Goal: Task Accomplishment & Management: Manage account settings

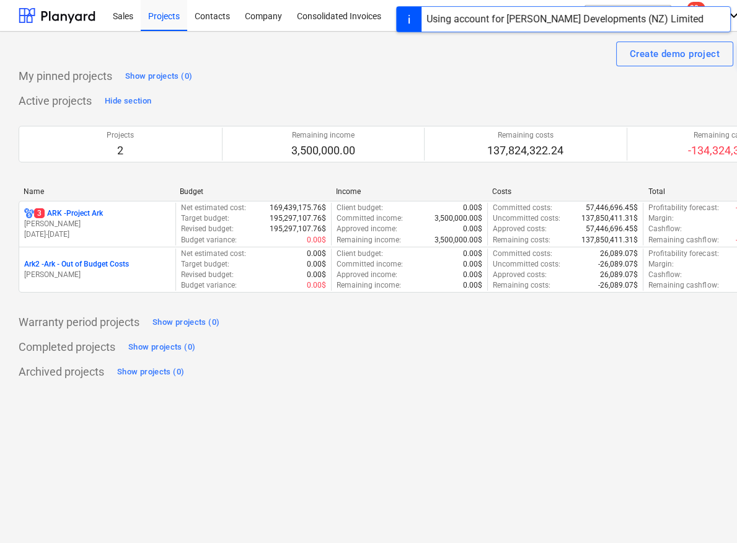
click at [71, 213] on p "3 ARK - Project Ark" at bounding box center [68, 213] width 69 height 11
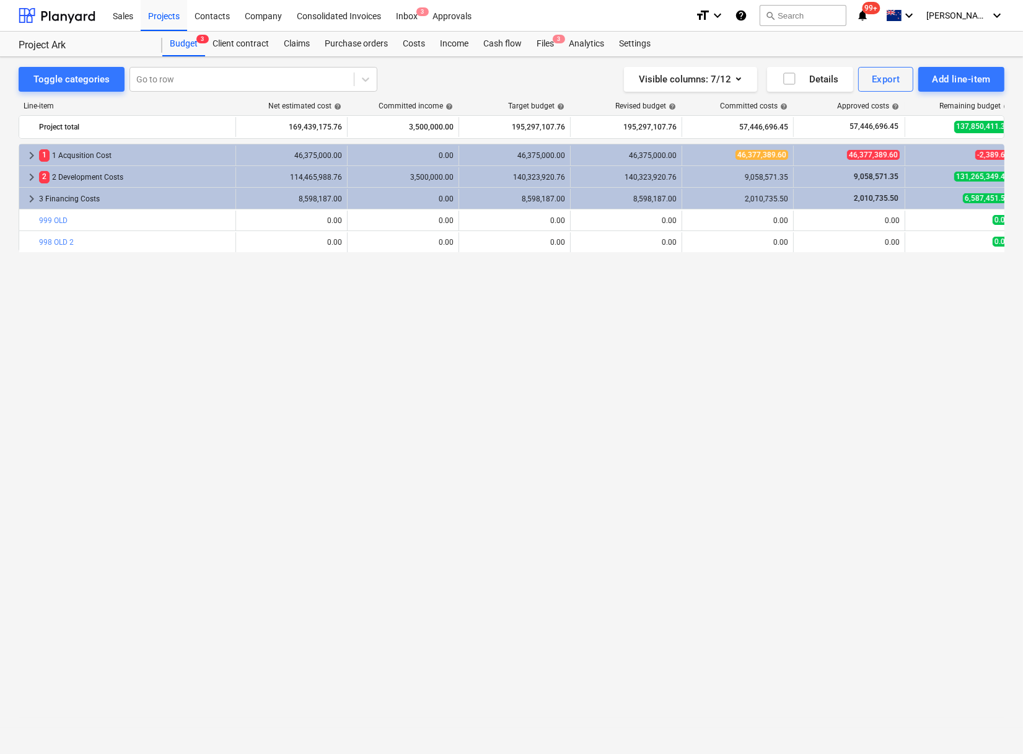
click at [518, 353] on div "keyboard_arrow_right 1 1 Acqusition Cost 46,375,000.00 0.00 46,375,000.00 46,37…" at bounding box center [512, 424] width 986 height 560
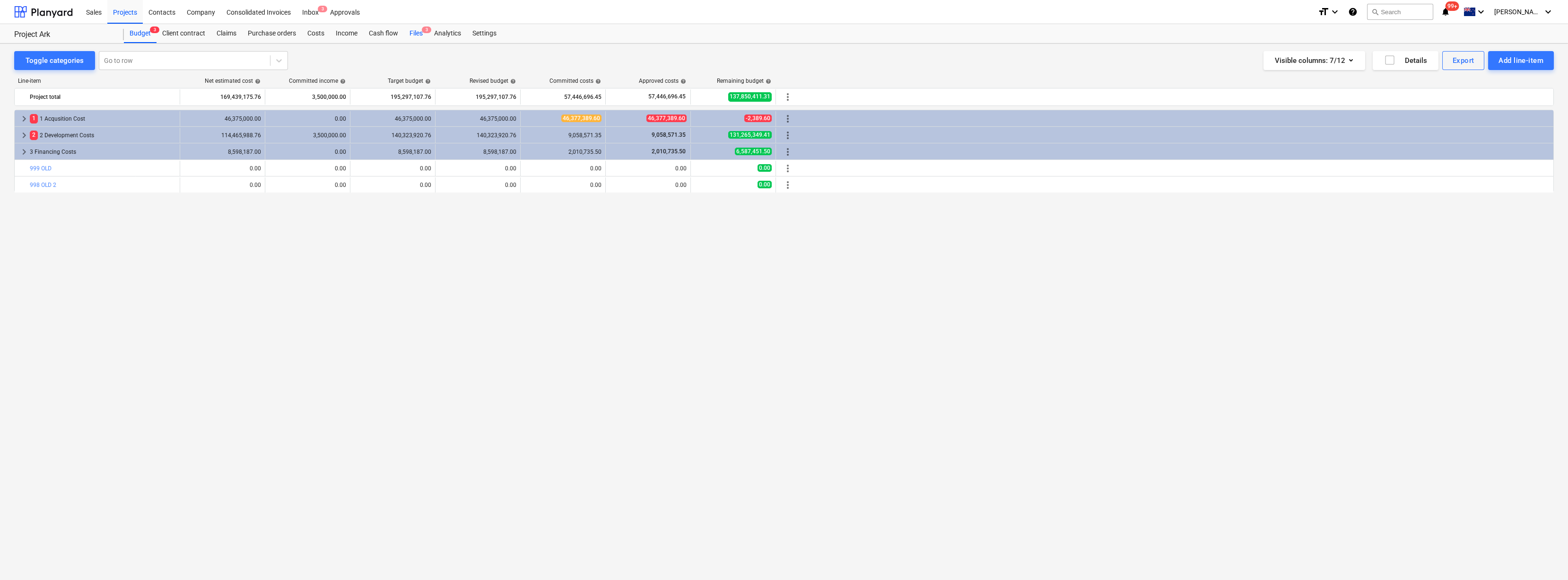
click at [420, 37] on div "Files 3" at bounding box center [416, 34] width 24 height 19
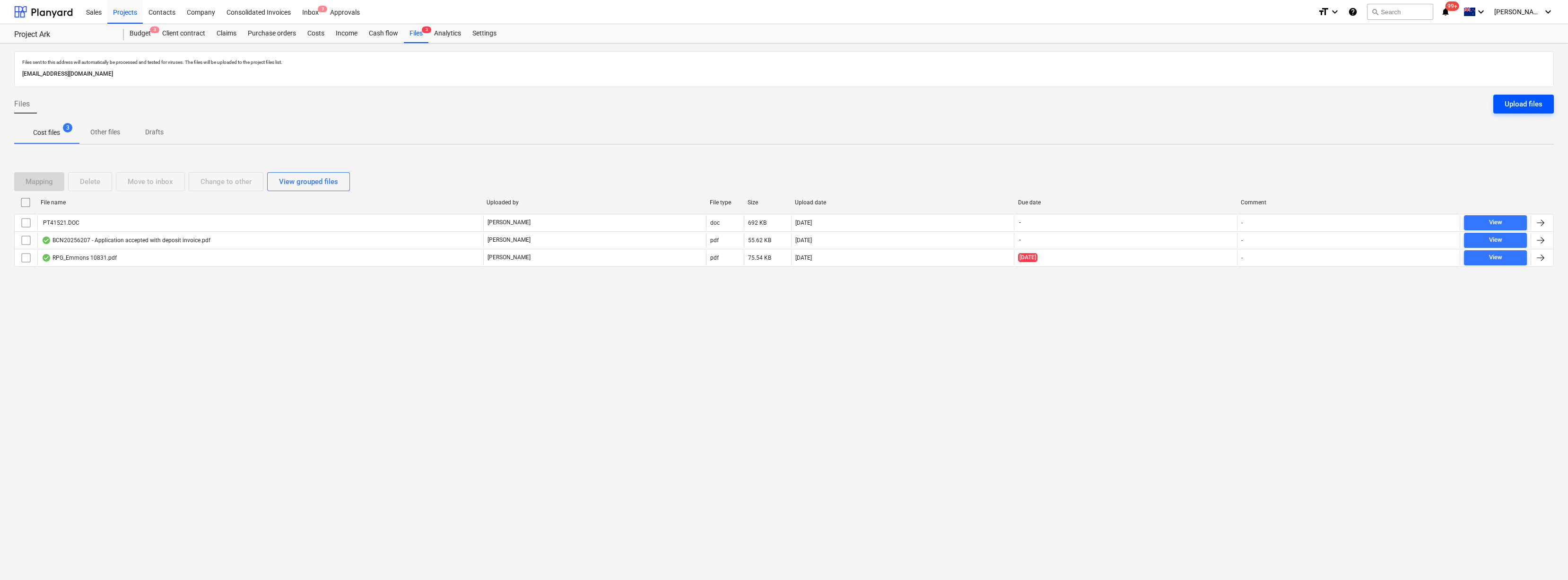
click at [562, 102] on div "Upload files" at bounding box center [1524, 104] width 38 height 12
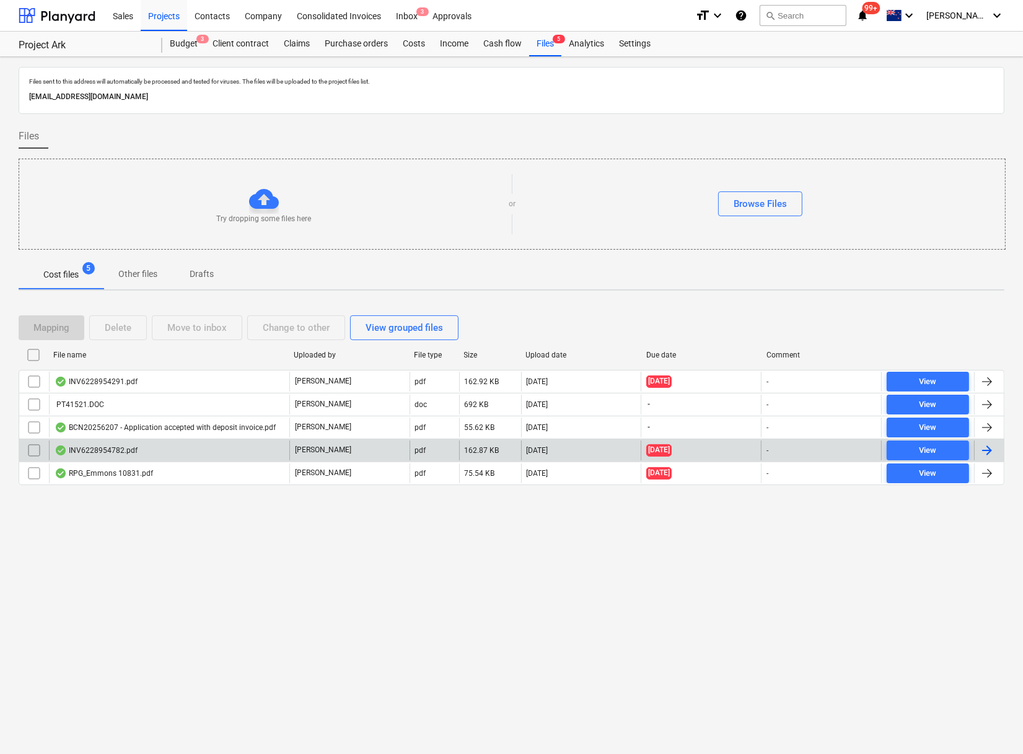
click at [131, 450] on div "INV6228954782.pdf" at bounding box center [96, 451] width 83 height 10
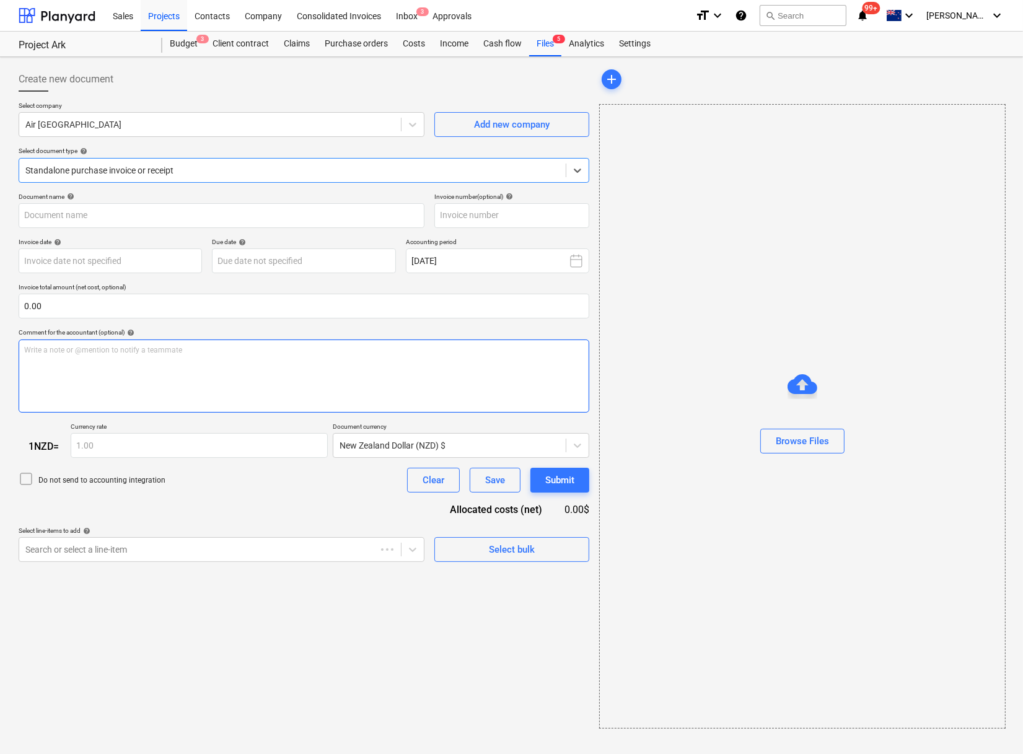
type input "6228954782"
type input "[DATE]"
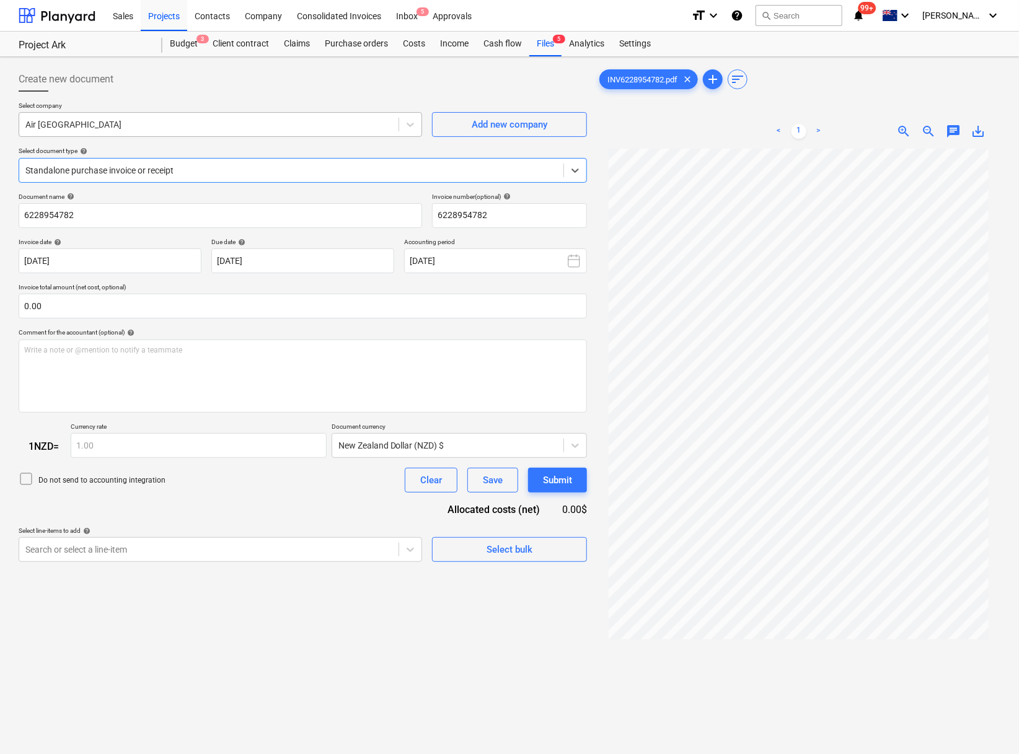
click at [224, 124] on div at bounding box center [208, 124] width 367 height 12
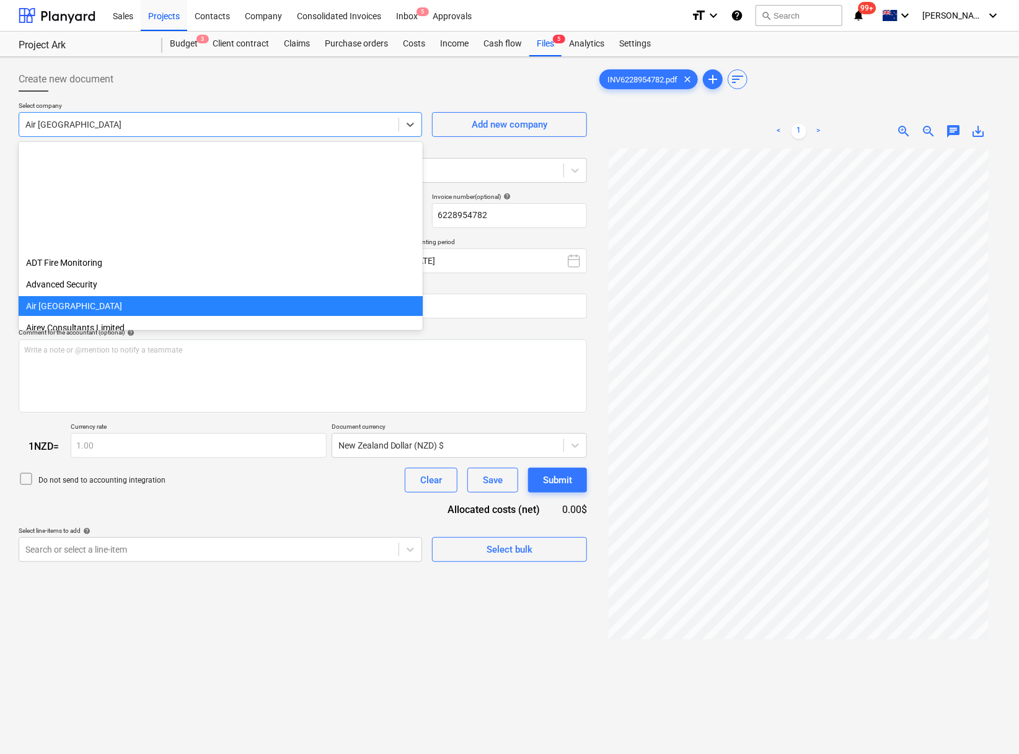
scroll to position [152, 0]
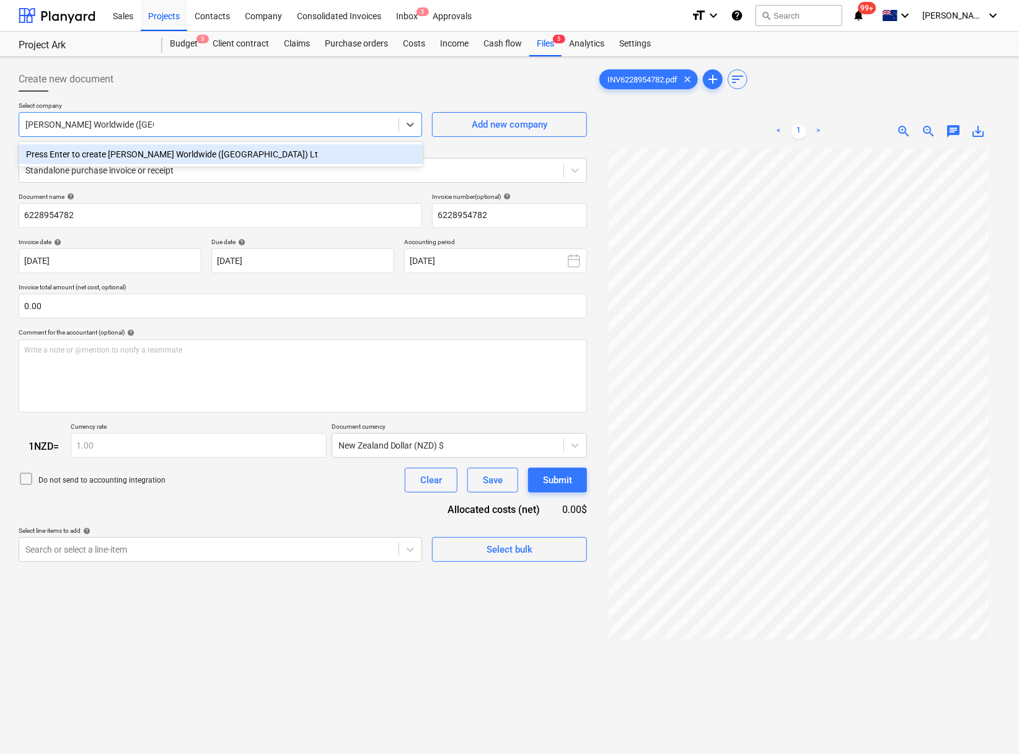
type input "[PERSON_NAME] Worldwide (NZ) Ltd"
click at [193, 152] on div "Press Enter to create [PERSON_NAME] Worldwide (NZ) Ltd" at bounding box center [221, 154] width 404 height 20
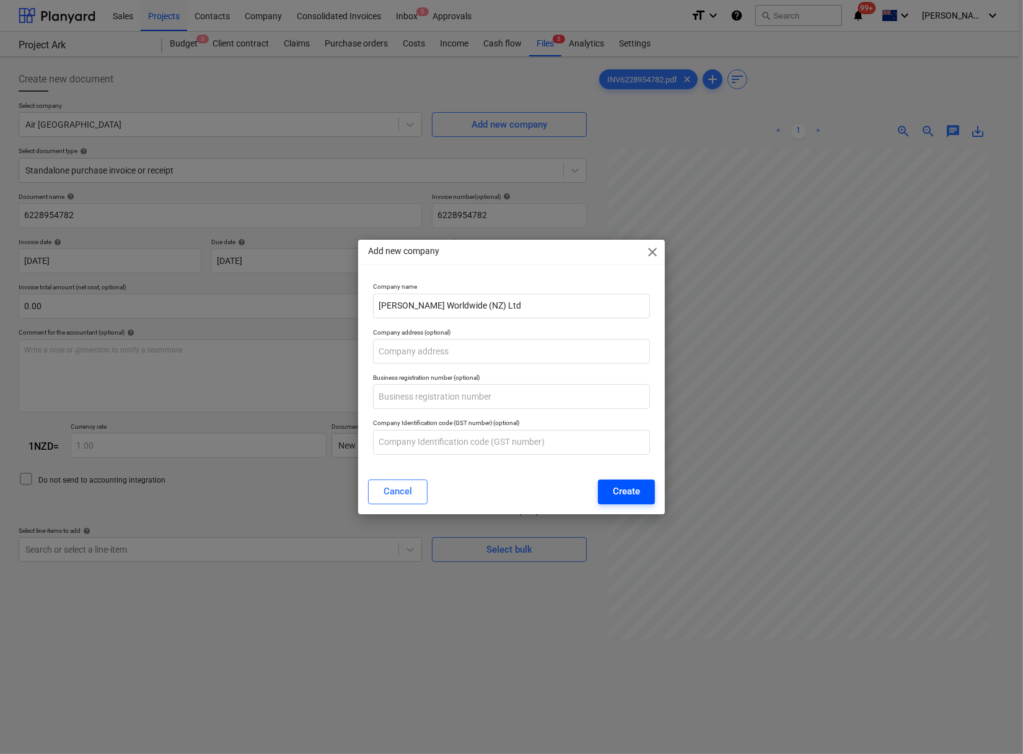
click at [638, 496] on div "Create" at bounding box center [626, 491] width 27 height 16
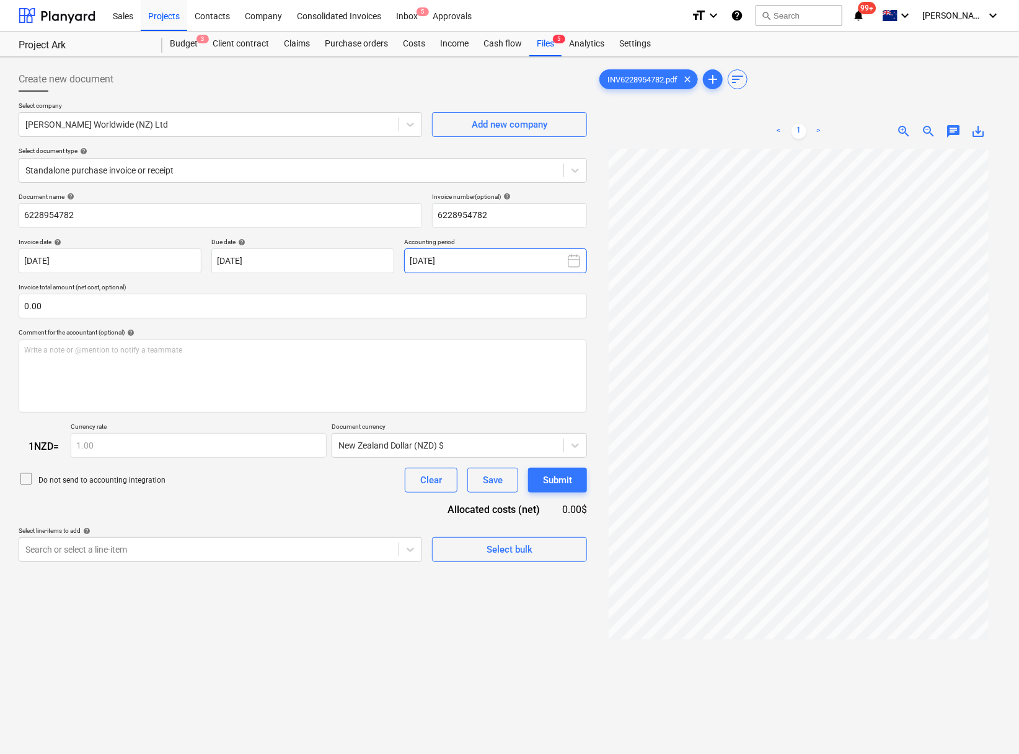
click at [576, 261] on icon at bounding box center [573, 260] width 15 height 15
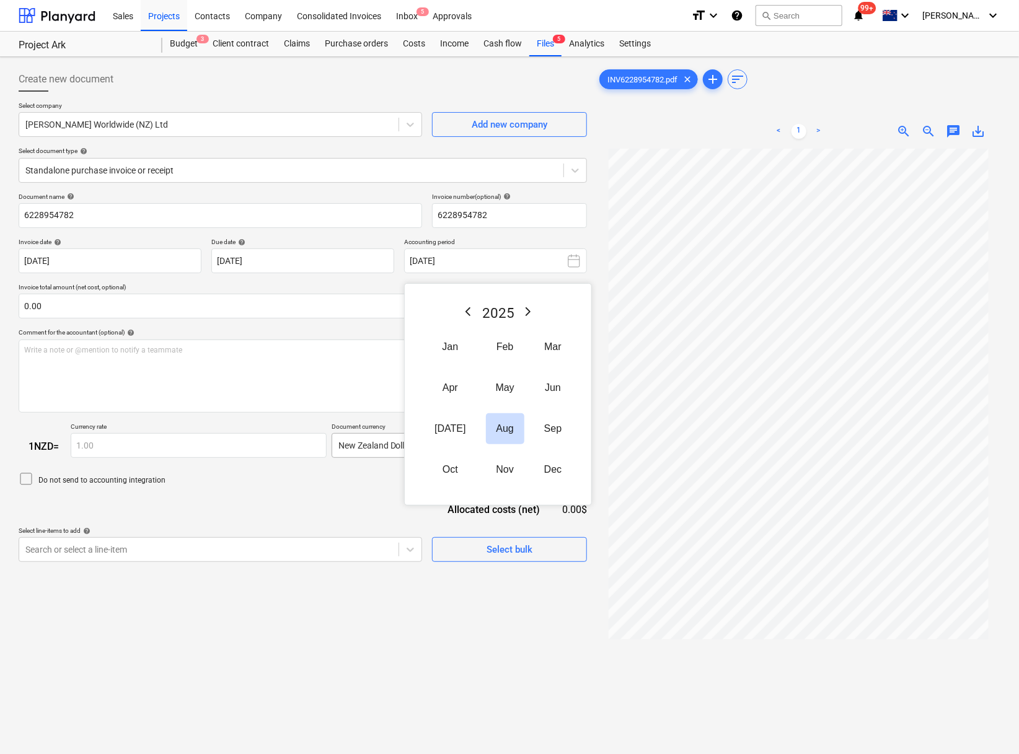
click at [547, 444] on button "Sep" at bounding box center [552, 428] width 37 height 31
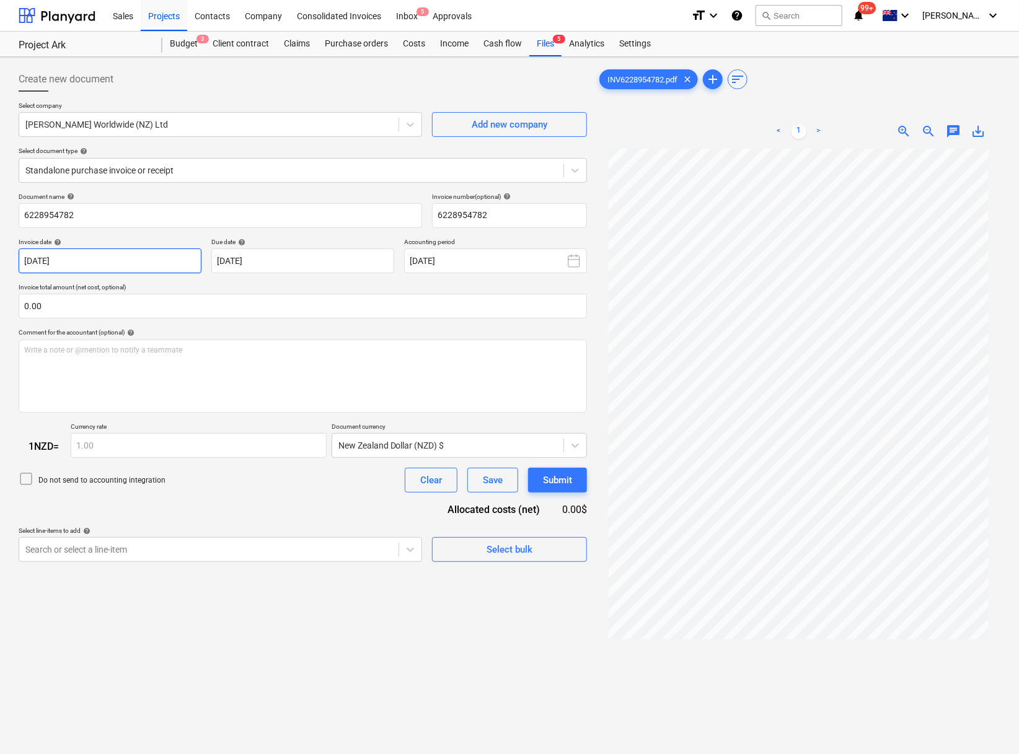
click at [125, 257] on body "This website stores cookies on your computer. These cookies are used to collect…" at bounding box center [509, 377] width 1019 height 754
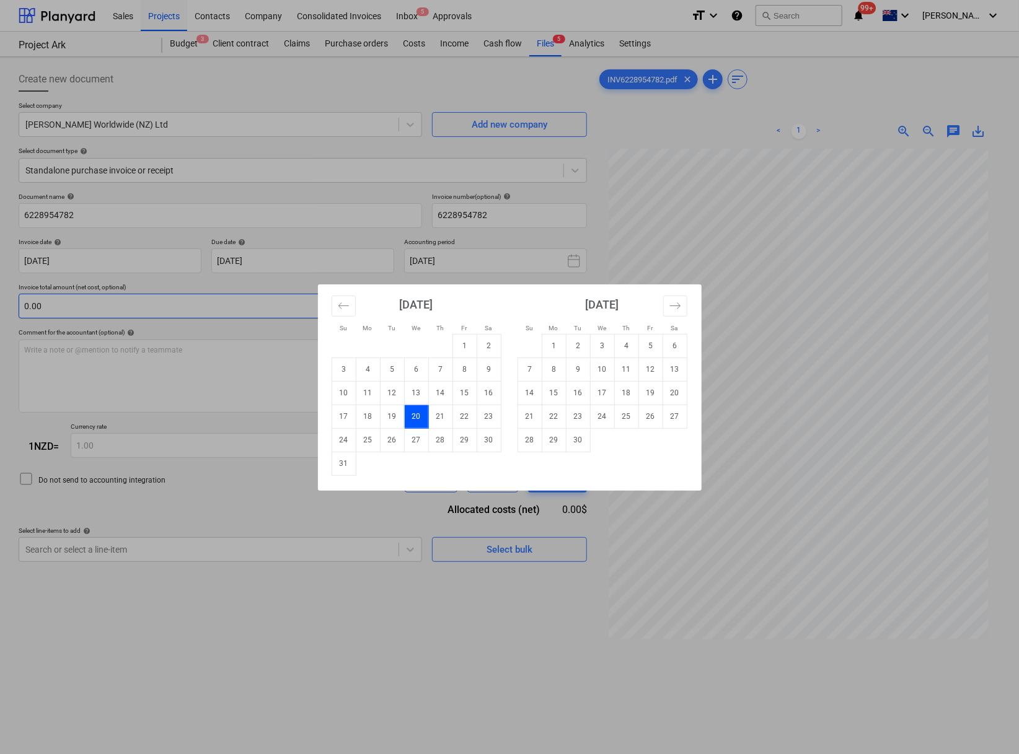
drag, startPoint x: 443, startPoint y: 444, endPoint x: 347, endPoint y: 317, distance: 159.7
click at [443, 445] on td "28" at bounding box center [440, 440] width 24 height 24
type input "[DATE]"
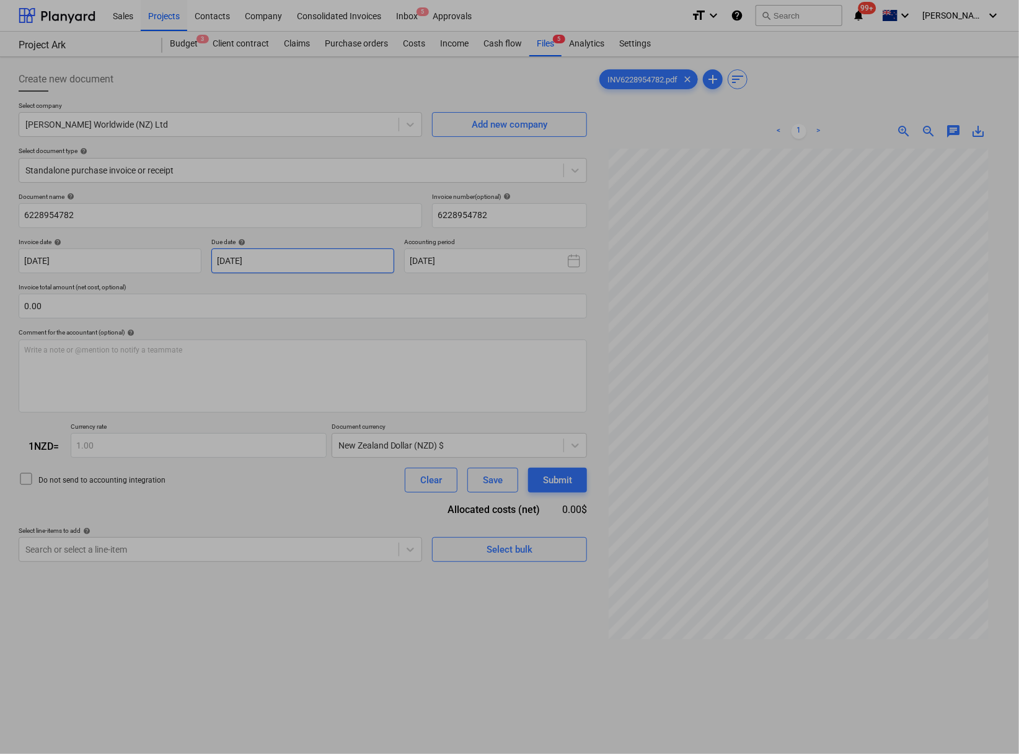
click at [279, 255] on body "This website stores cookies on your computer. These cookies are used to collect…" at bounding box center [509, 377] width 1019 height 754
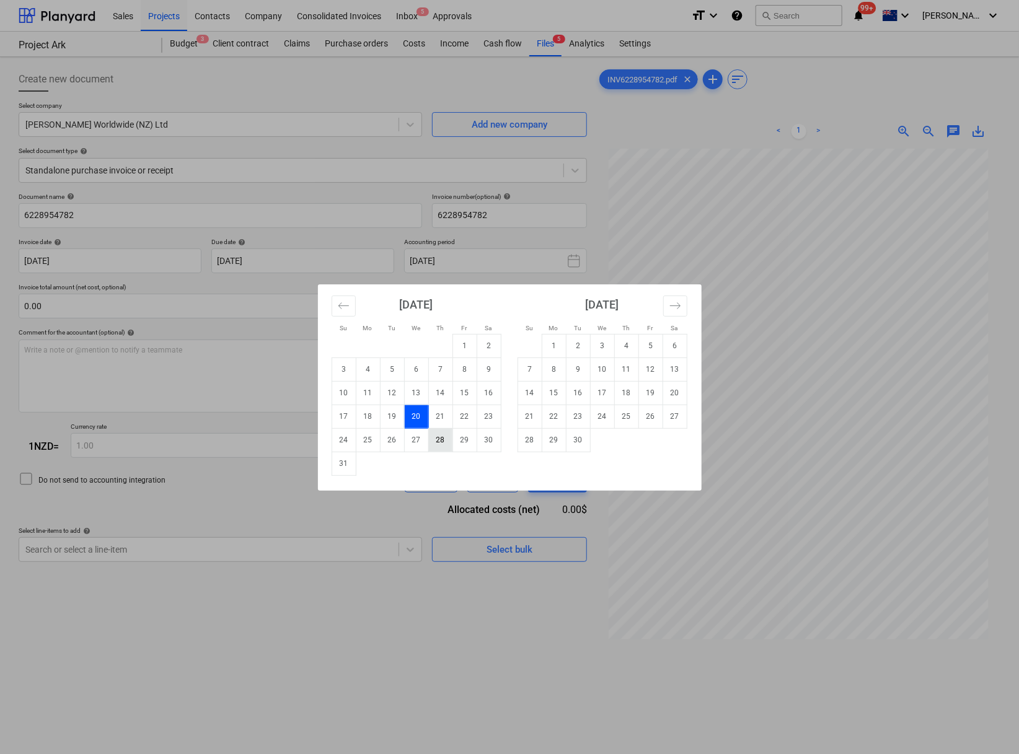
click at [442, 442] on td "28" at bounding box center [440, 440] width 24 height 24
type input "[DATE]"
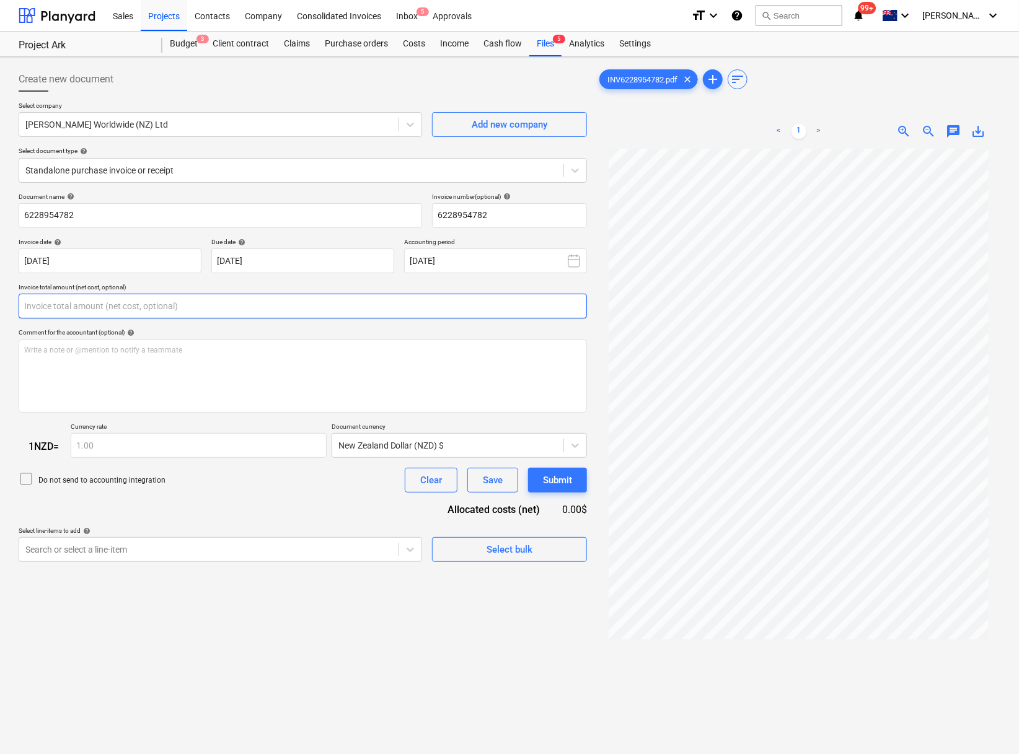
click at [224, 304] on input "text" at bounding box center [303, 306] width 568 height 25
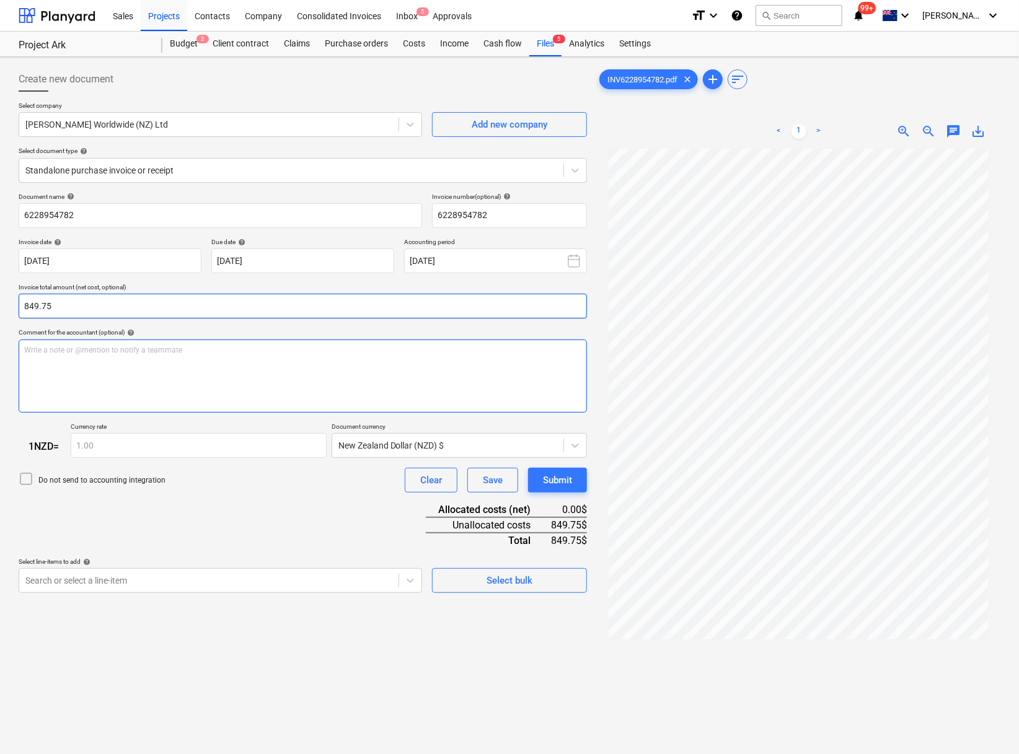
type input "849.75"
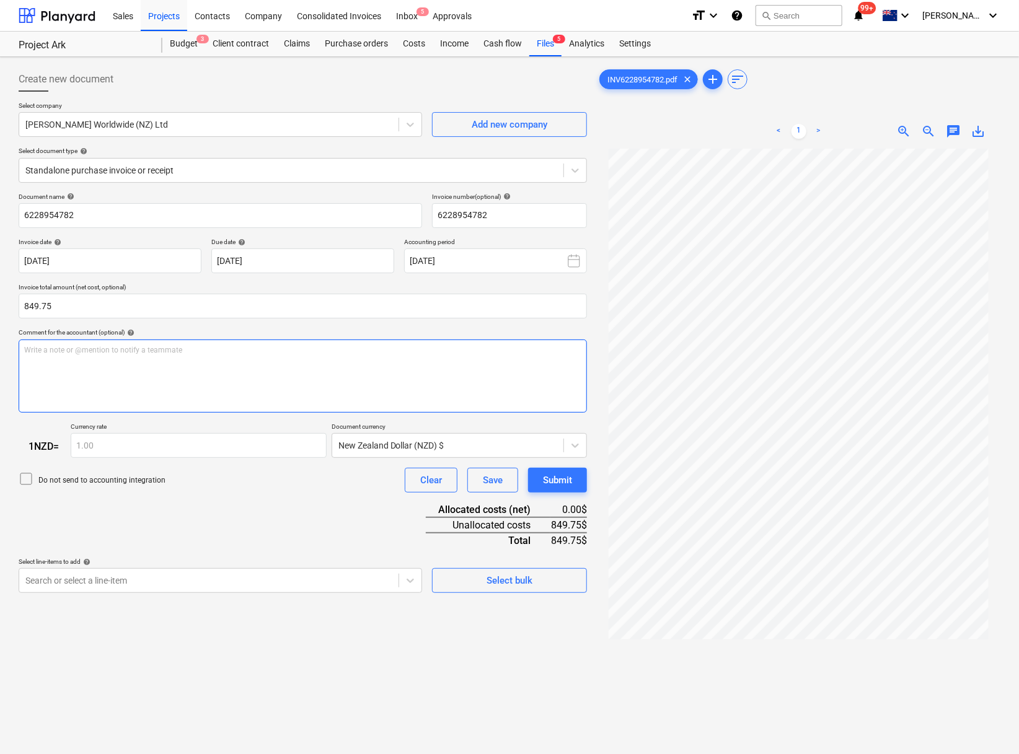
click at [257, 362] on div "Write a note or @mention to notify a teammate [PERSON_NAME]" at bounding box center [303, 376] width 568 height 73
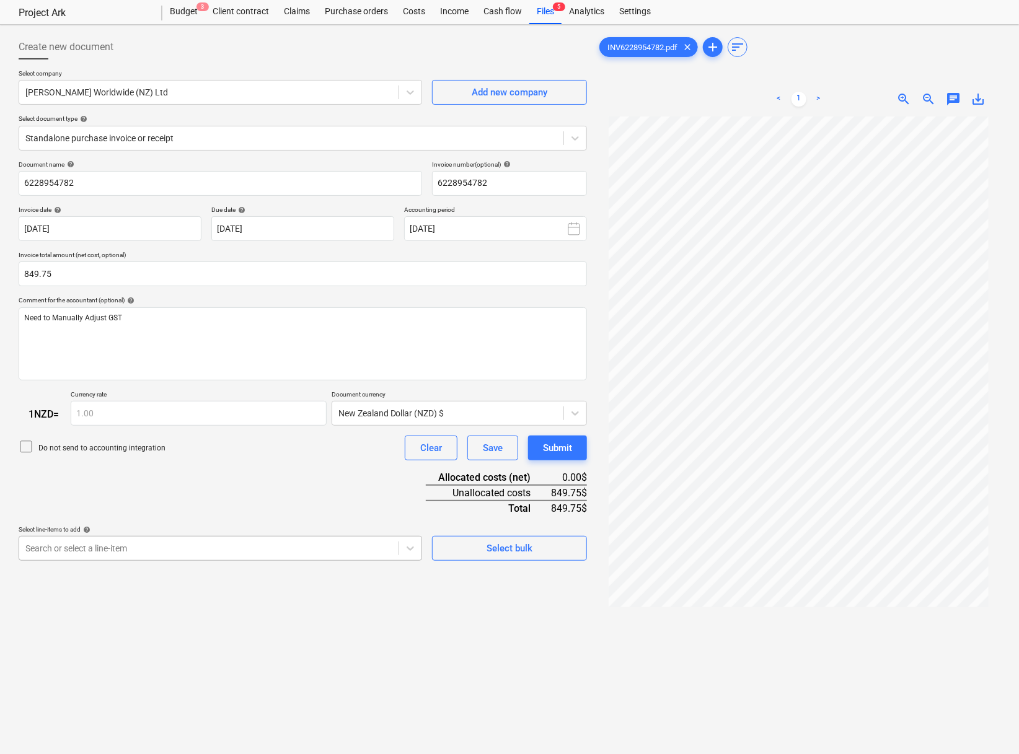
click at [187, 542] on body "This website stores cookies on your computer. These cookies are used to collect…" at bounding box center [509, 345] width 1019 height 754
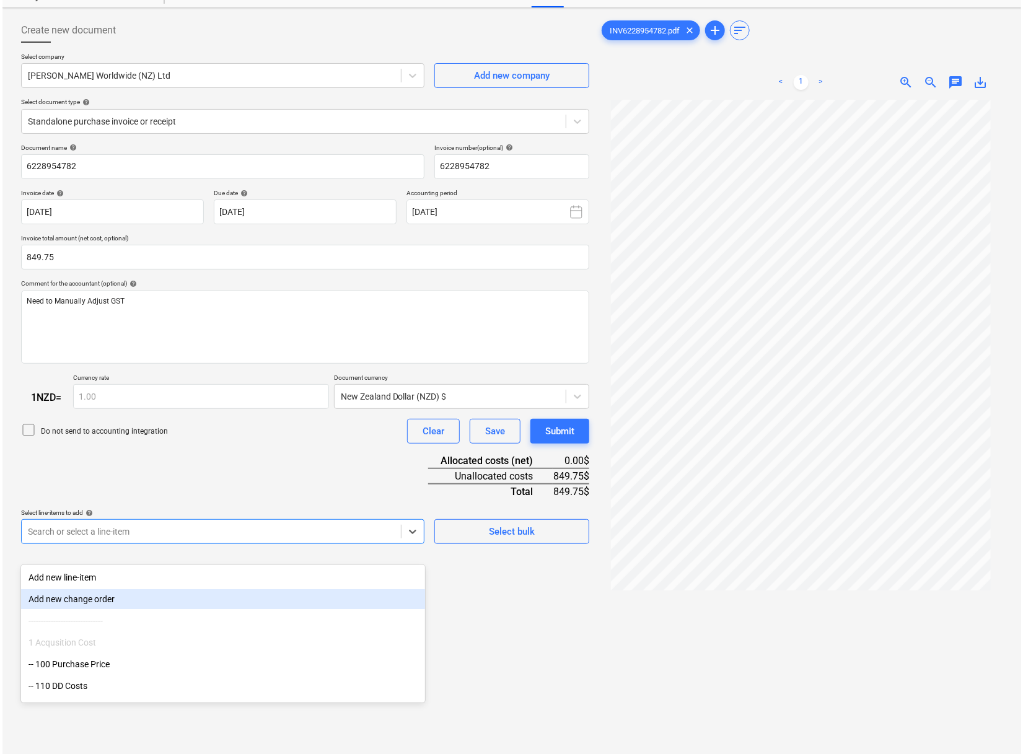
scroll to position [53, 0]
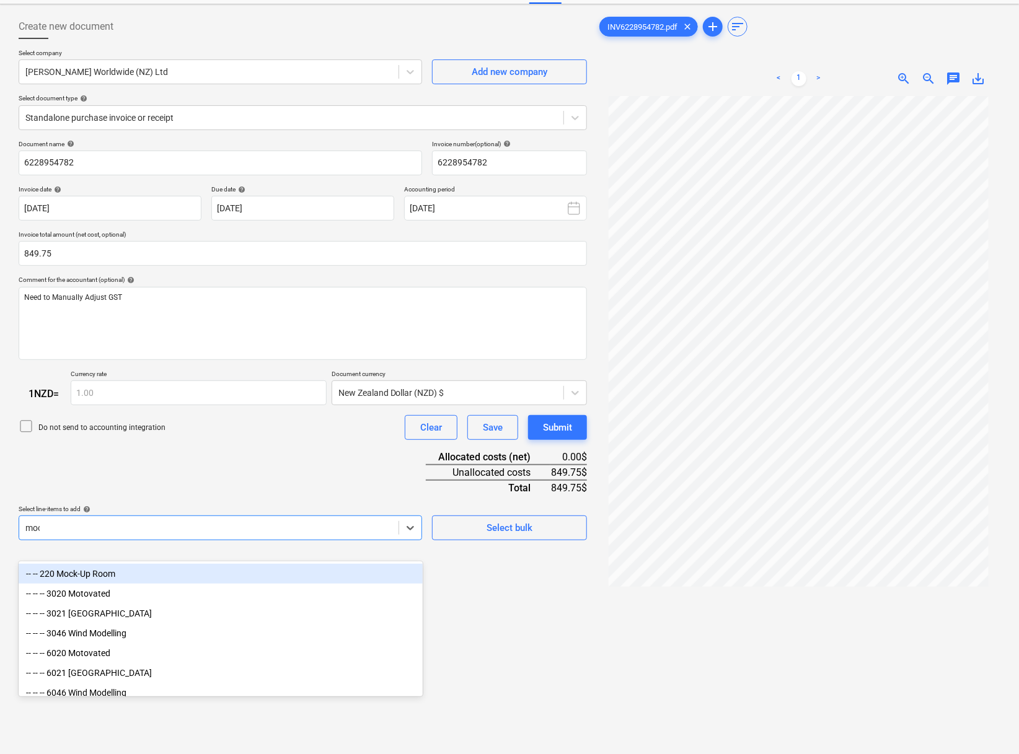
type input "mock"
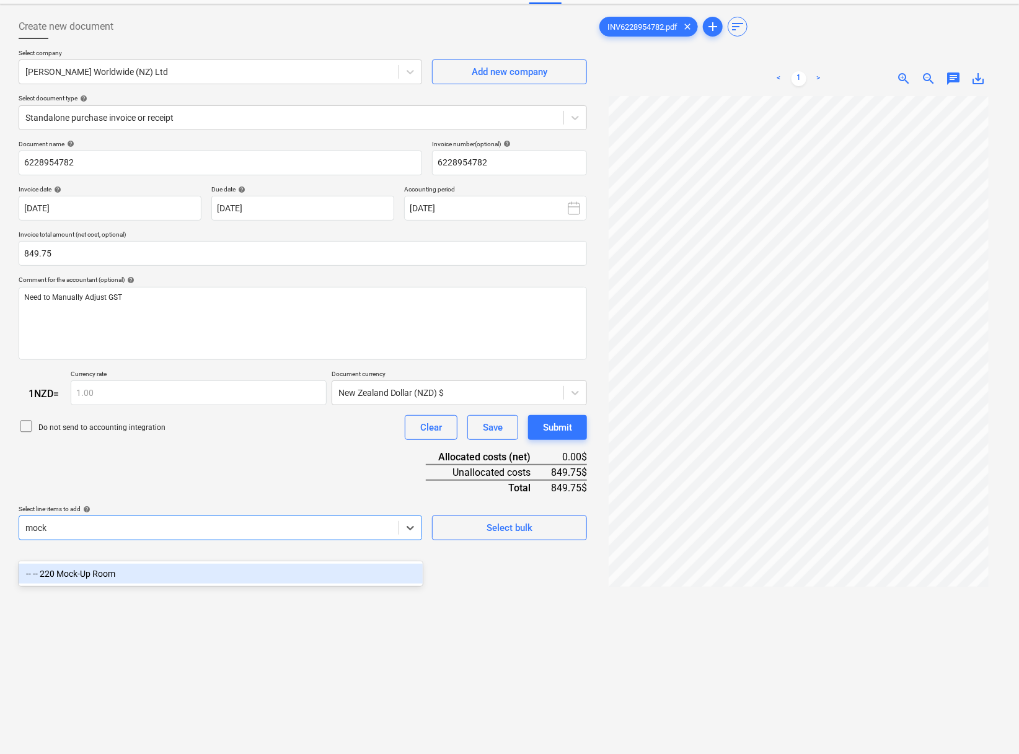
click at [214, 542] on div "-- -- 220 Mock-Up Room" at bounding box center [221, 574] width 404 height 20
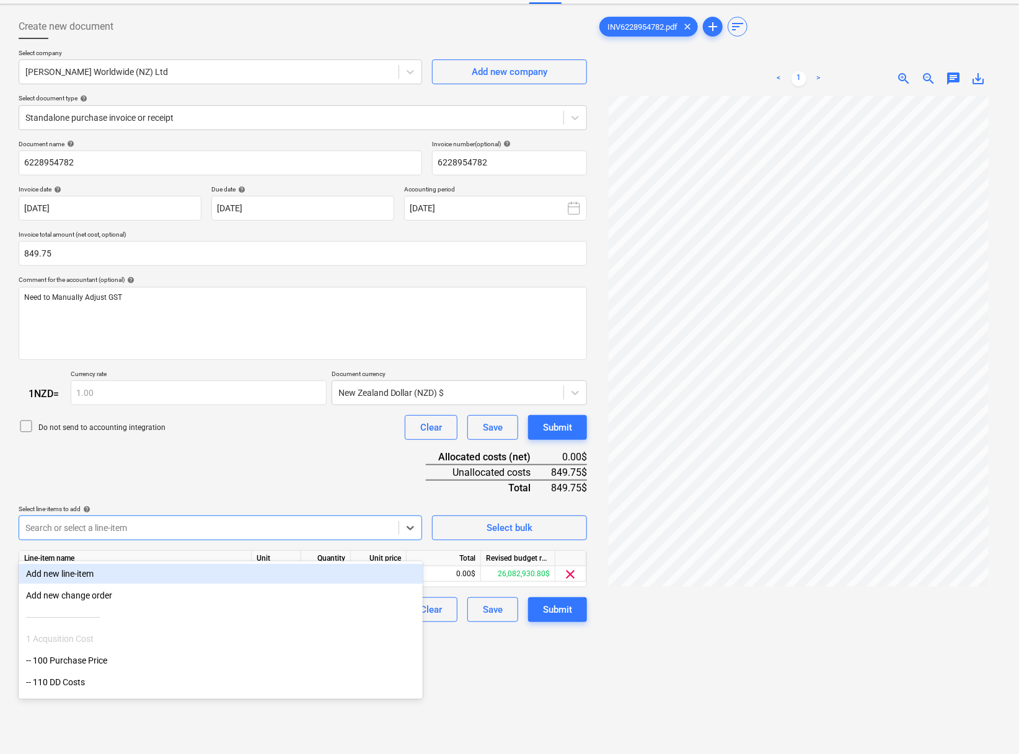
click at [262, 463] on div "Document name help 6228954782 Invoice number (optional) help 6228954782 Invoice…" at bounding box center [303, 381] width 568 height 483
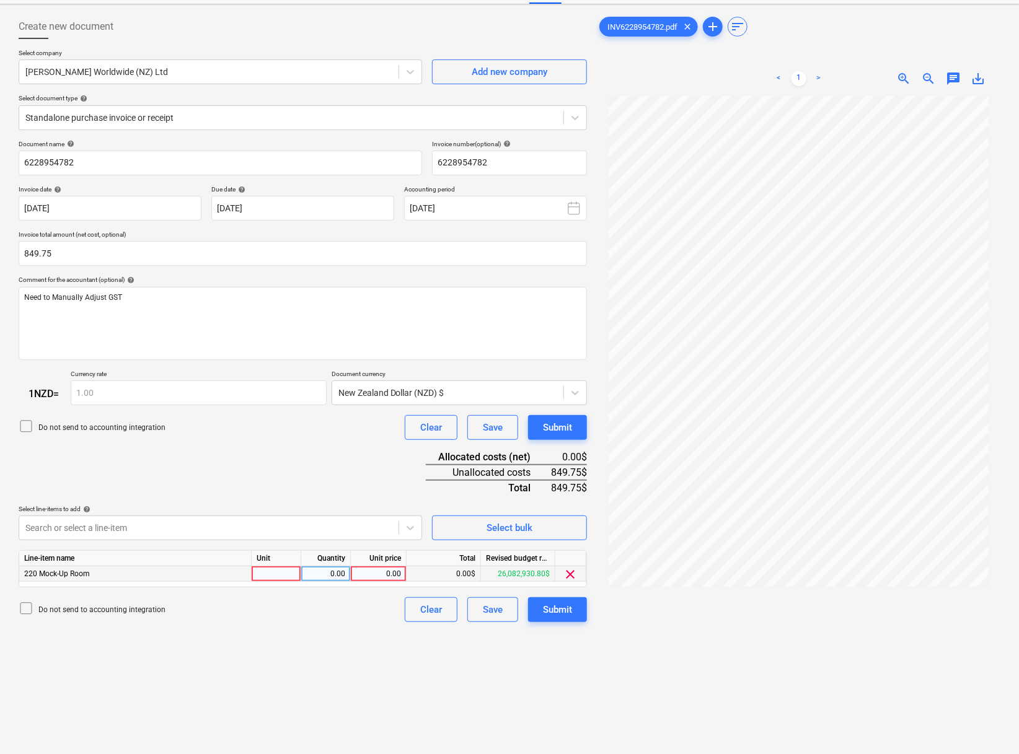
click at [387, 542] on div "0.00" at bounding box center [378, 573] width 45 height 15
type input "849.75"
click at [364, 542] on div "Create new document Select company [PERSON_NAME] Worldwide (NZ) Ltd Add new com…" at bounding box center [303, 414] width 578 height 811
click at [377, 542] on div "849.75" at bounding box center [378, 573] width 45 height 15
type input "829.07"
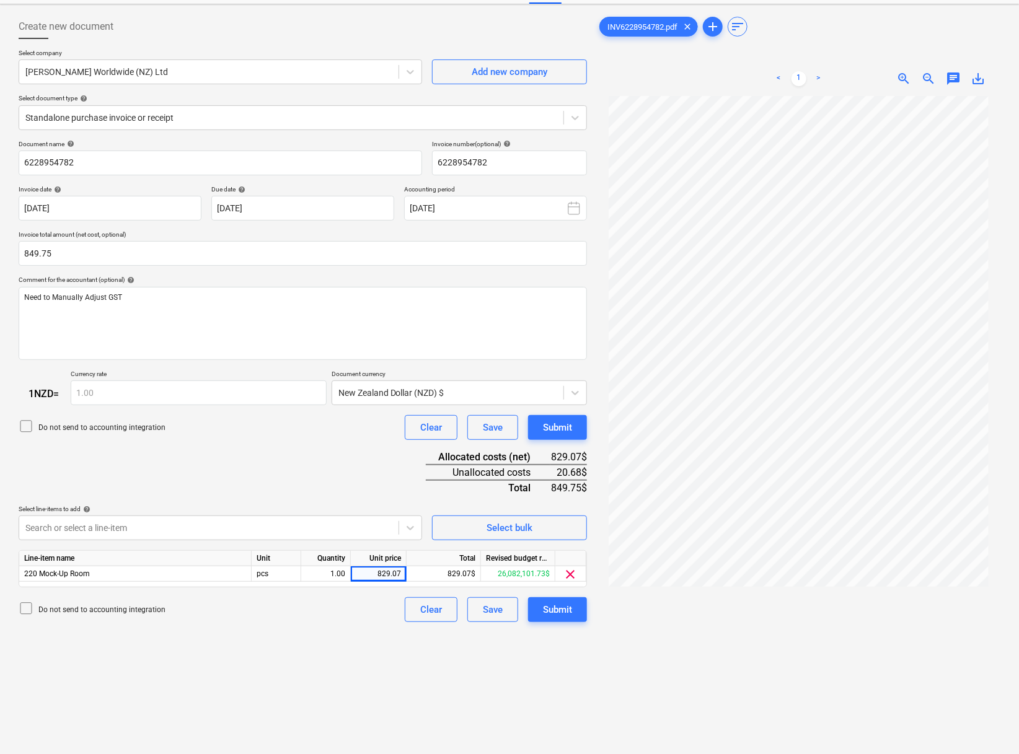
click at [319, 542] on div "Create new document Select company [PERSON_NAME] Worldwide (NZ) Ltd Add new com…" at bounding box center [303, 414] width 578 height 811
click at [70, 252] on input "849.75" at bounding box center [303, 253] width 568 height 25
click at [736, 78] on span "chat" at bounding box center [953, 78] width 15 height 15
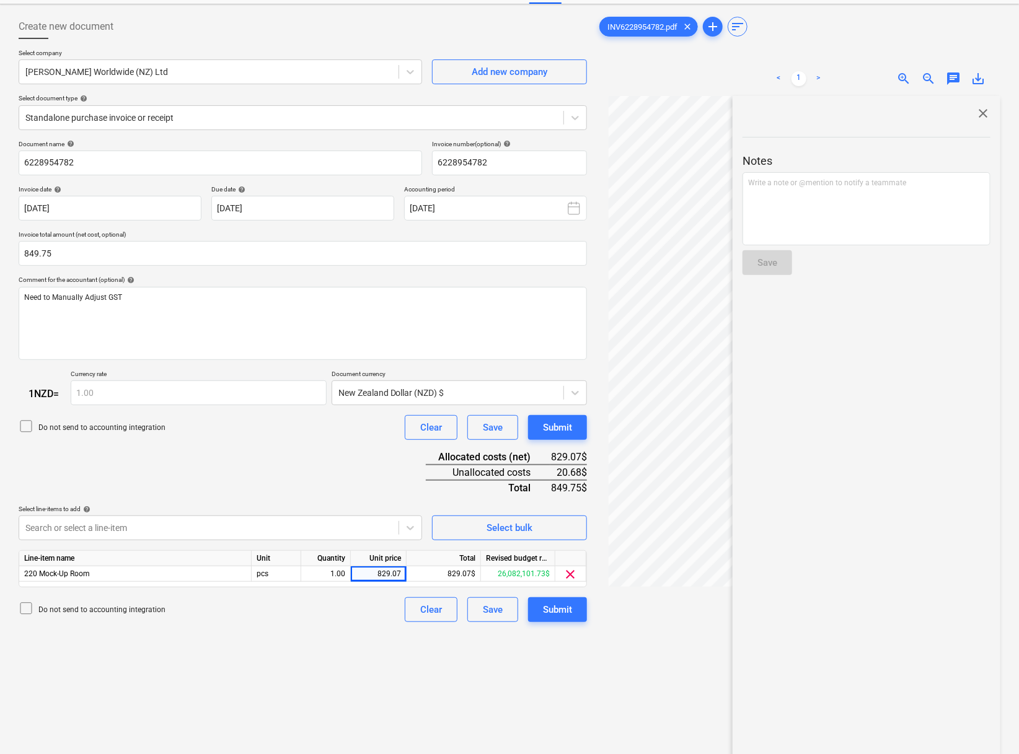
click at [736, 115] on span "close" at bounding box center [982, 113] width 15 height 15
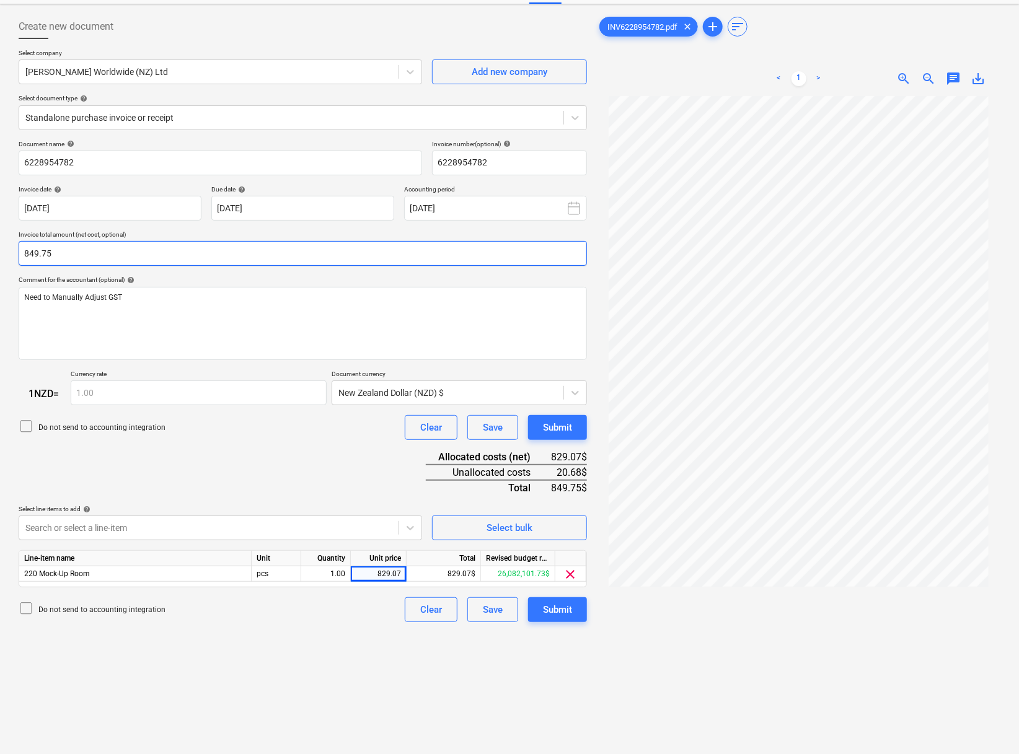
click at [58, 242] on input "849.75" at bounding box center [303, 253] width 568 height 25
type input "829.07"
click at [307, 542] on div "Create new document Select company [PERSON_NAME] Worldwide (NZ) Ltd Add new com…" at bounding box center [303, 414] width 578 height 811
click at [315, 542] on div "Create new document Select company [PERSON_NAME] Worldwide (NZ) Ltd Add new com…" at bounding box center [303, 414] width 578 height 811
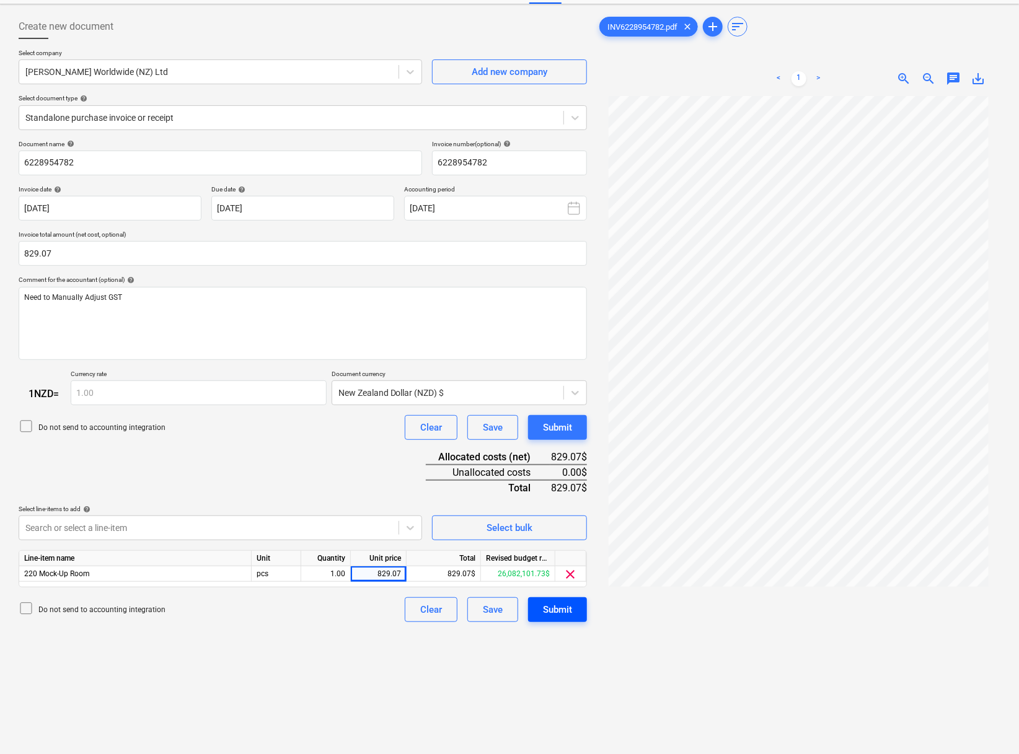
click at [560, 542] on div "Submit" at bounding box center [557, 610] width 29 height 16
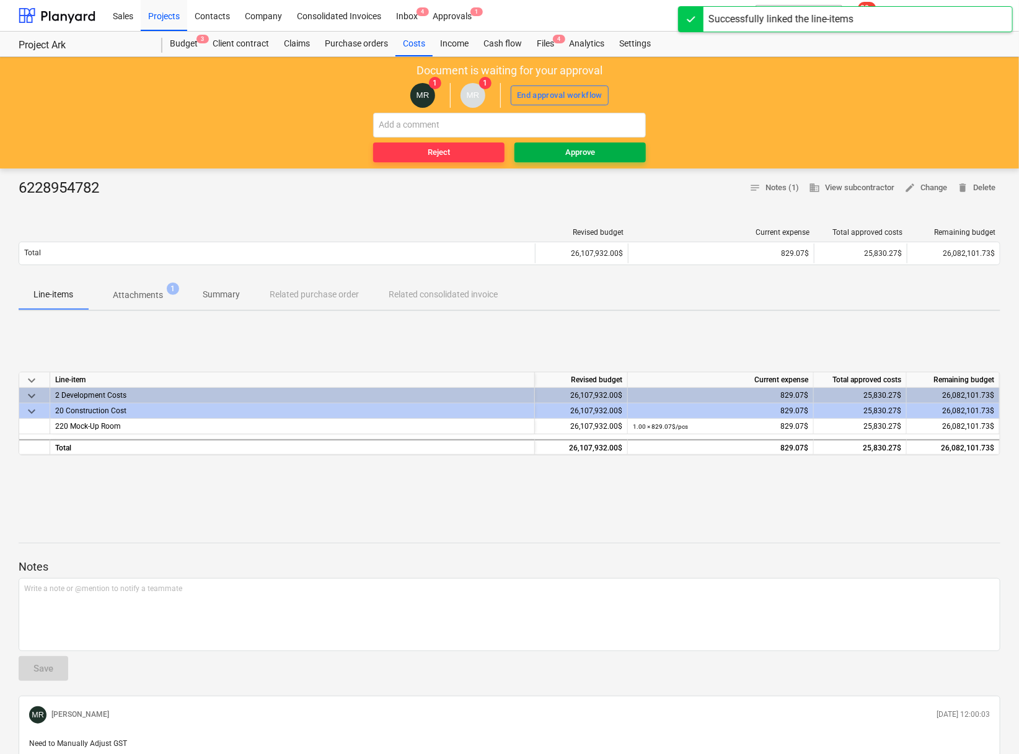
click at [589, 154] on div "Approve" at bounding box center [580, 153] width 30 height 14
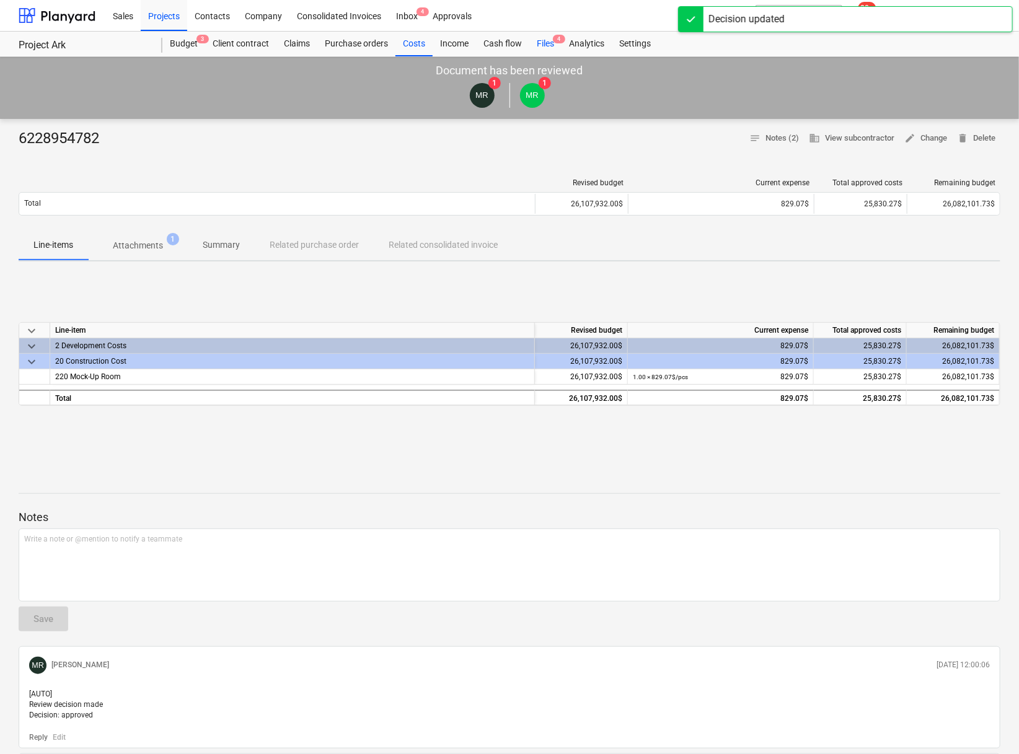
click at [548, 44] on div "Files 4" at bounding box center [545, 44] width 32 height 25
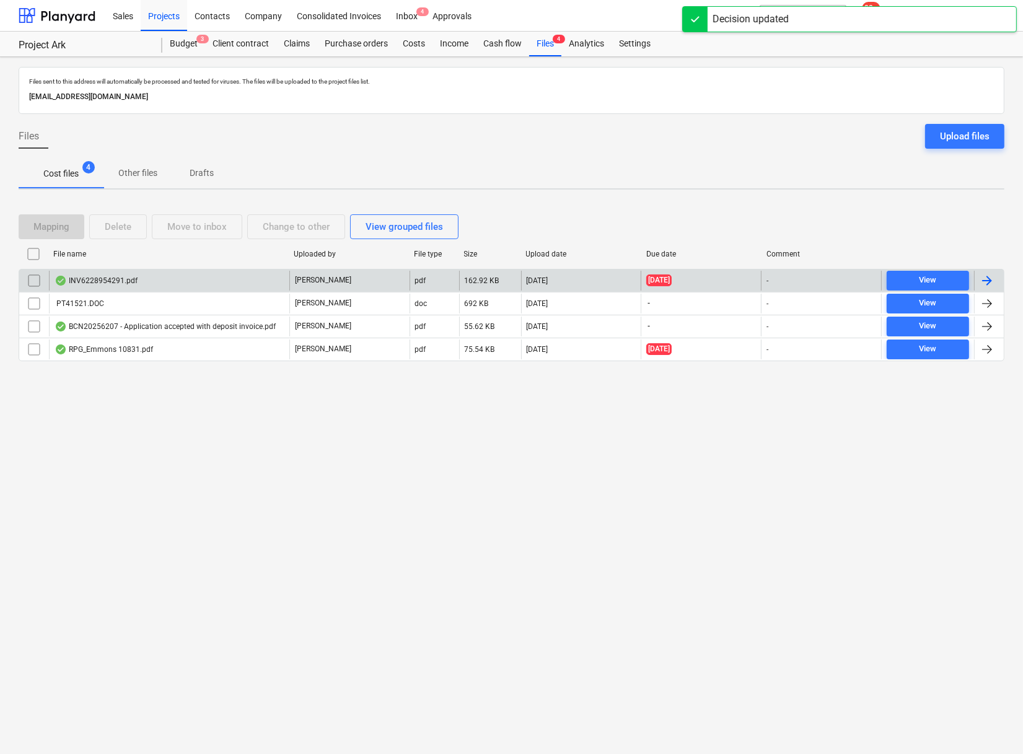
click at [113, 282] on div "INV6228954291.pdf" at bounding box center [96, 281] width 83 height 10
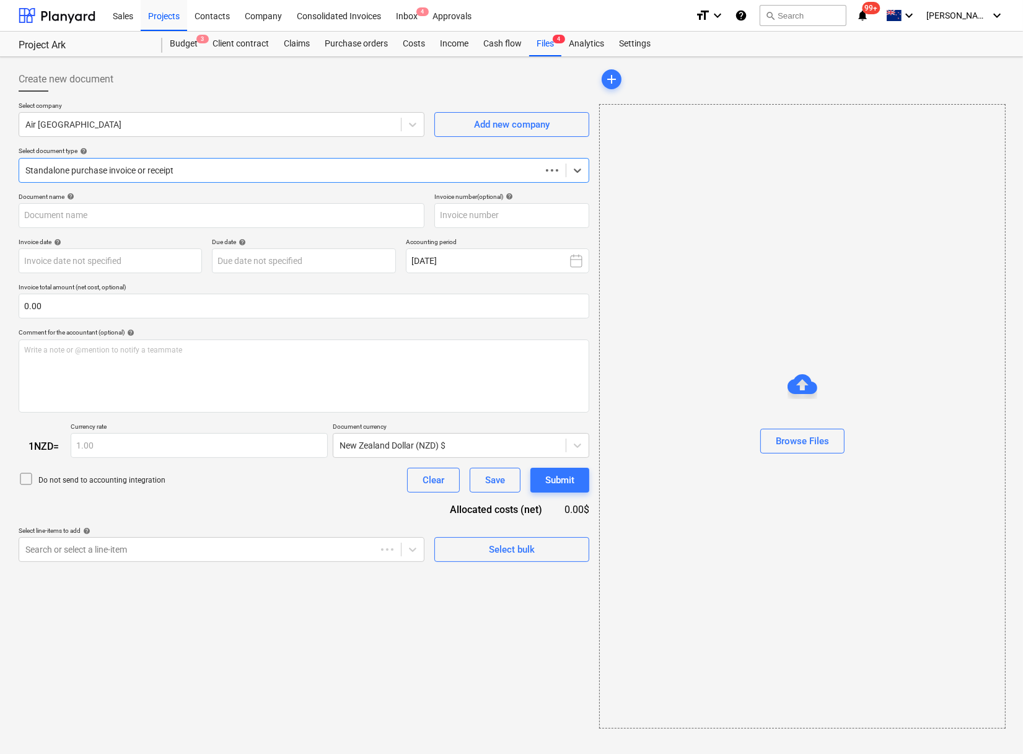
type input "6228954291"
type input "[DATE]"
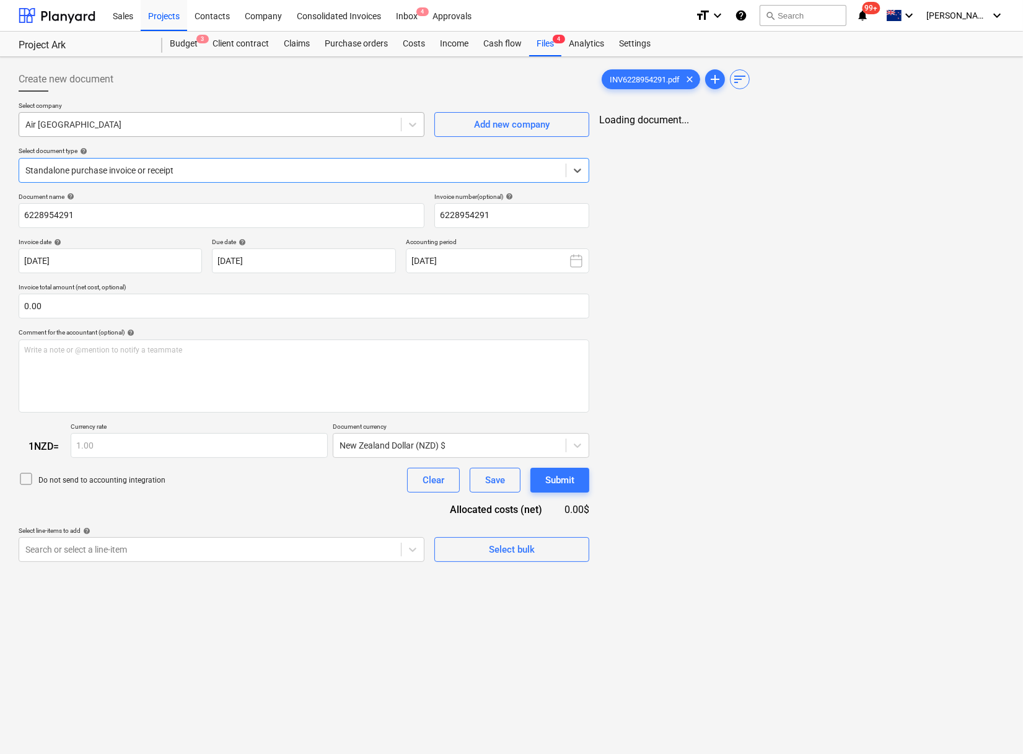
click at [197, 121] on div at bounding box center [209, 124] width 369 height 12
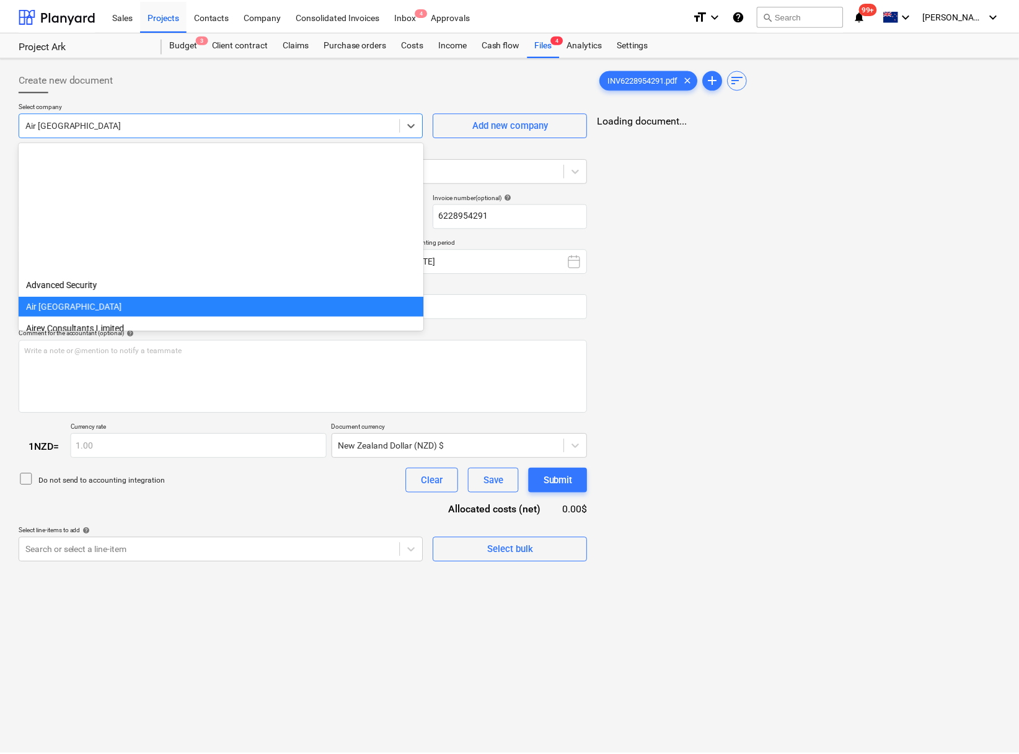
scroll to position [152, 0]
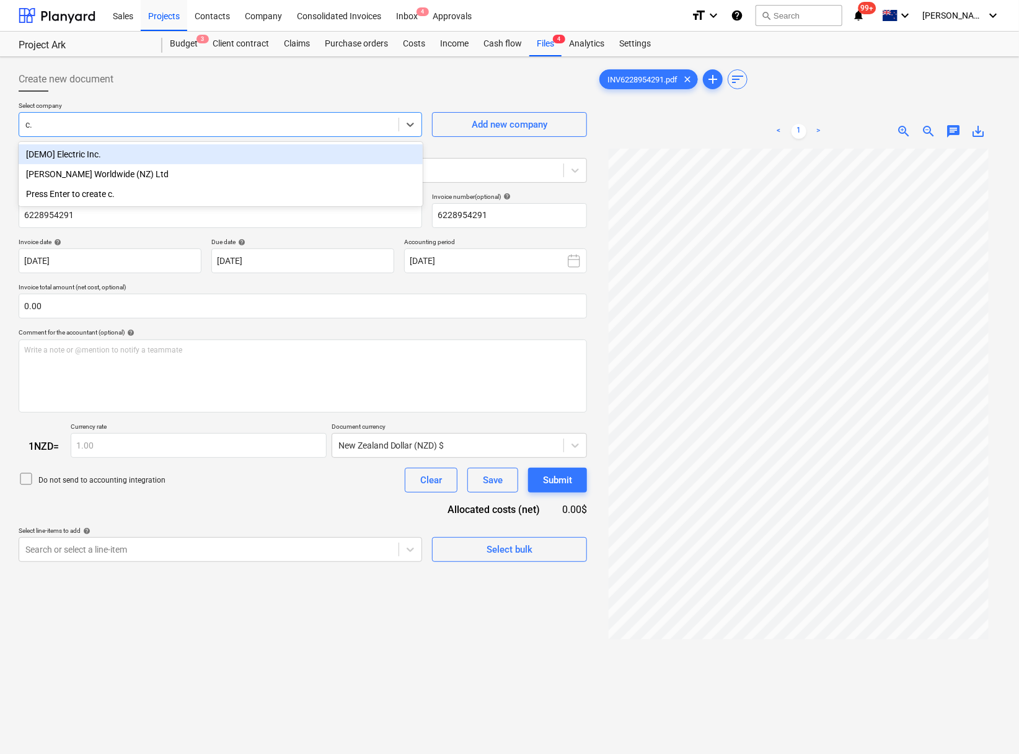
type input "c.h"
click at [131, 147] on div "[PERSON_NAME] Worldwide (NZ) Ltd" at bounding box center [221, 154] width 404 height 20
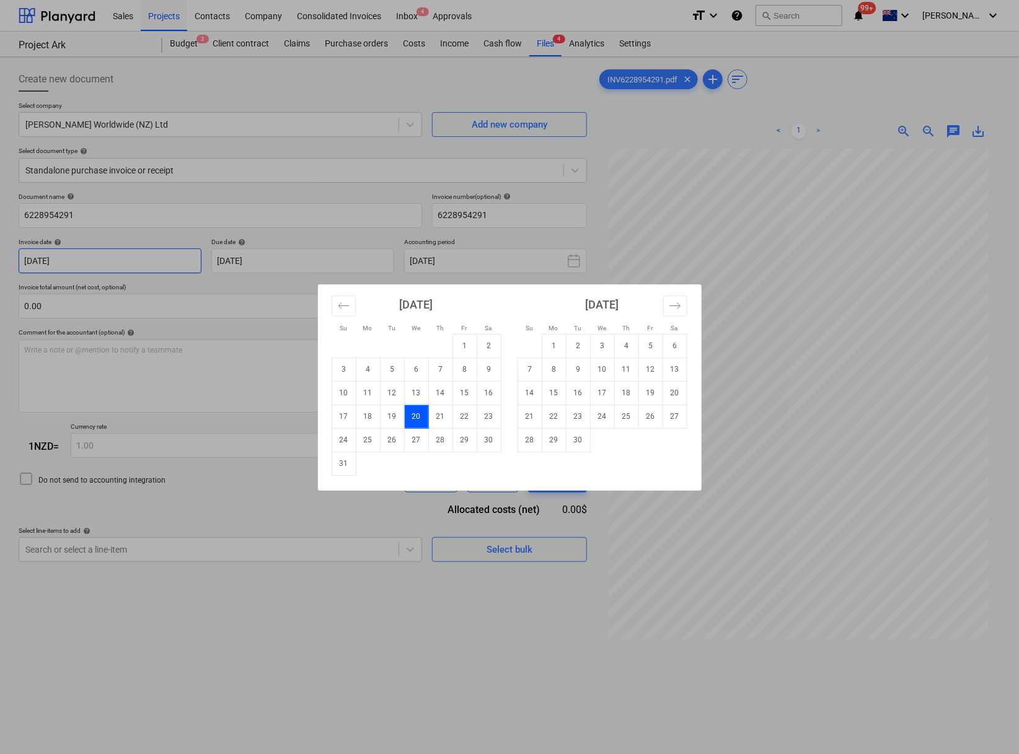
click at [149, 266] on body "This website stores cookies on your computer. These cookies are used to collect…" at bounding box center [509, 377] width 1019 height 754
click at [440, 439] on td "28" at bounding box center [440, 440] width 24 height 24
type input "[DATE]"
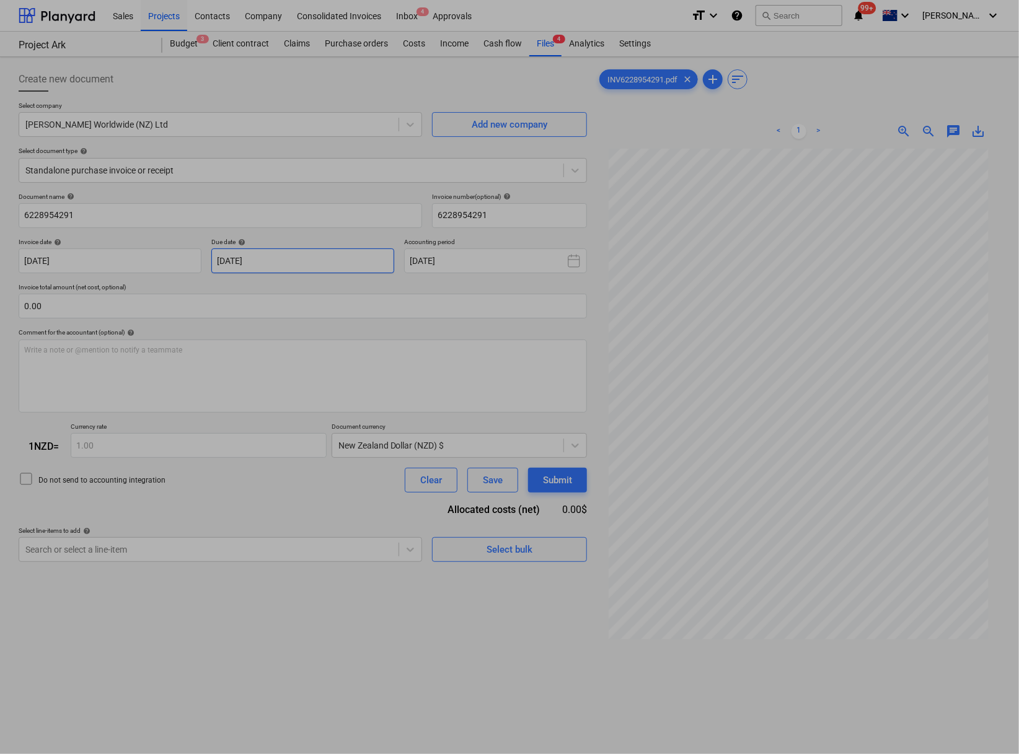
click at [317, 252] on body "This website stores cookies on your computer. These cookies are used to collect…" at bounding box center [509, 377] width 1019 height 754
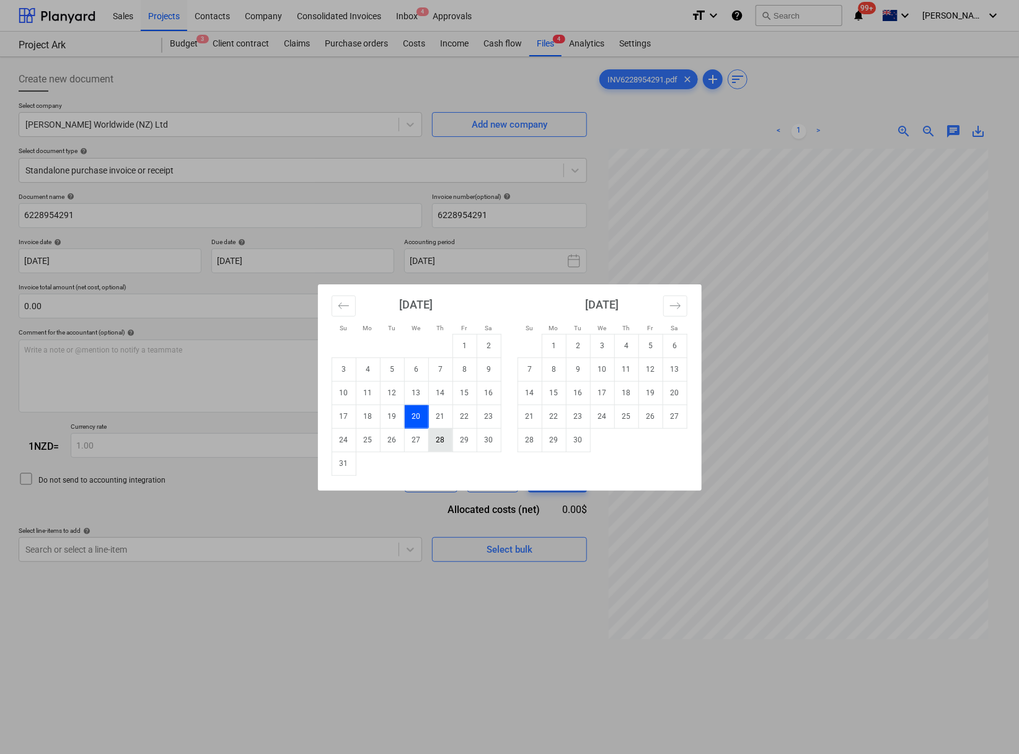
click at [446, 444] on td "28" at bounding box center [440, 440] width 24 height 24
type input "[DATE]"
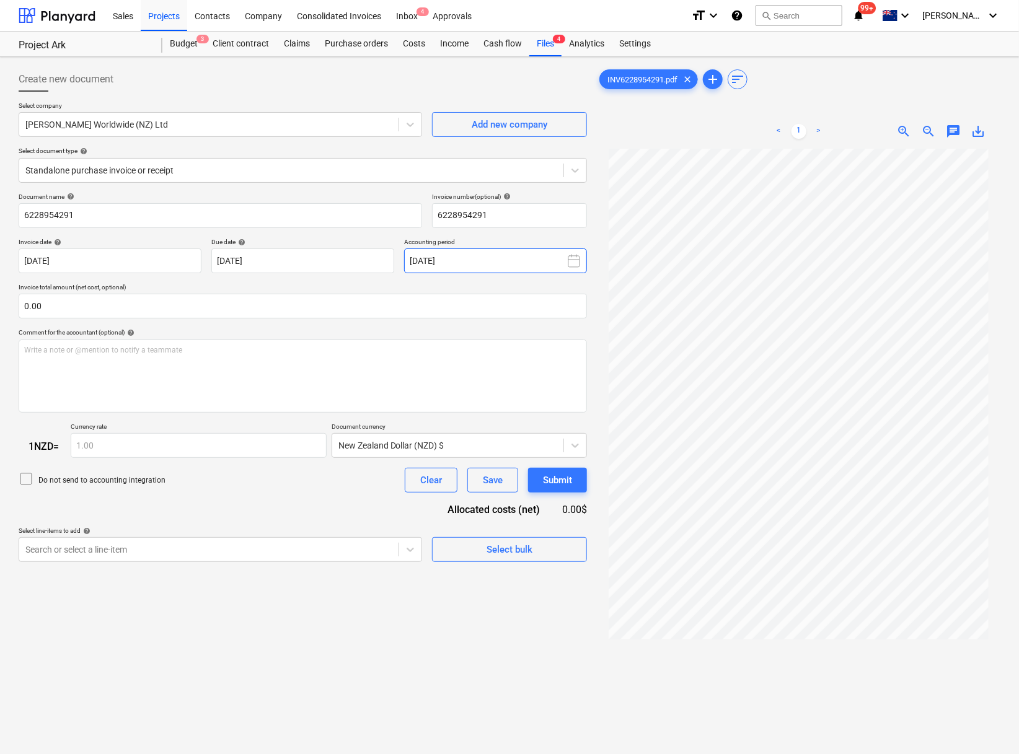
click at [429, 263] on button "[DATE]" at bounding box center [495, 260] width 183 height 25
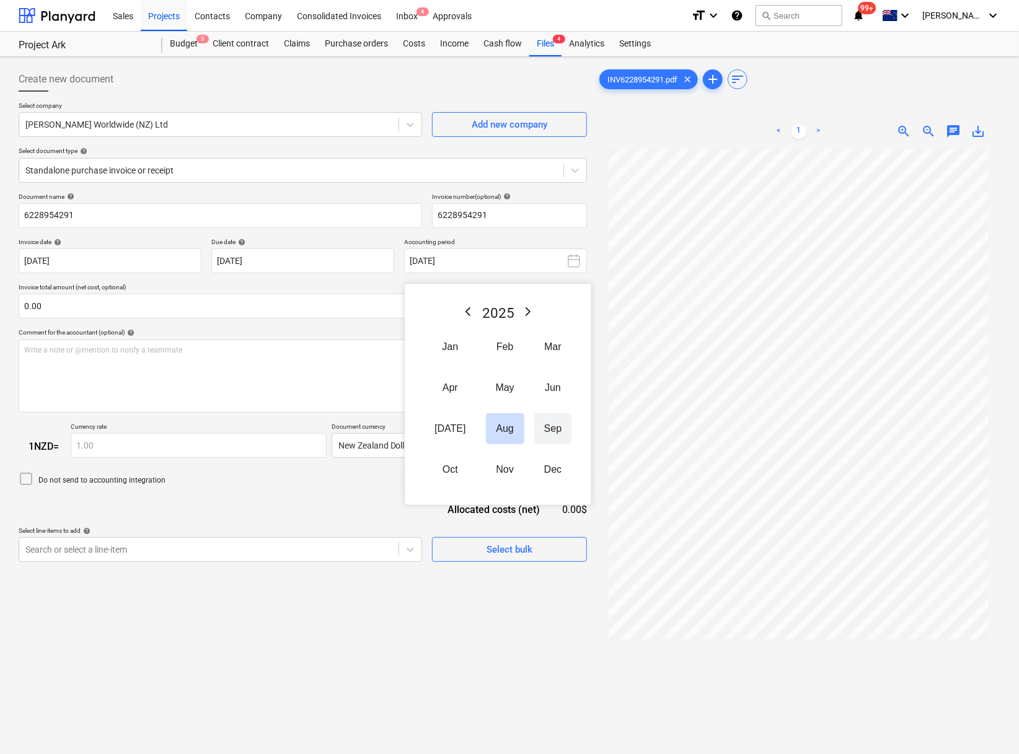
click at [553, 444] on button "Sep" at bounding box center [552, 428] width 37 height 31
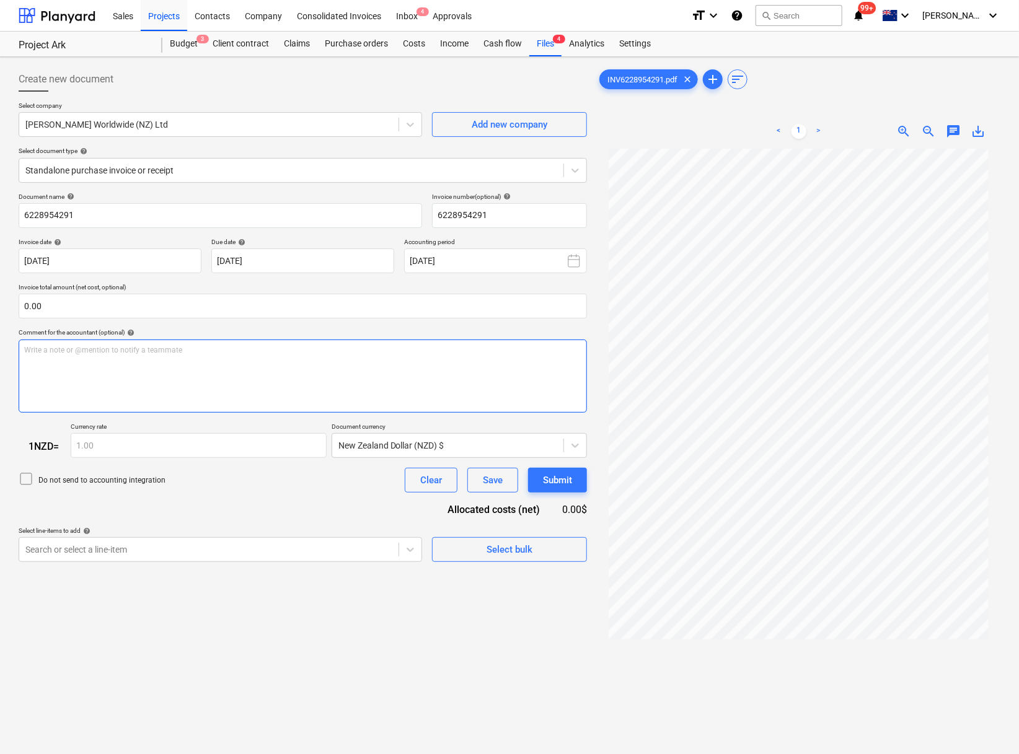
click at [206, 358] on div "Write a note or @mention to notify a teammate [PERSON_NAME]" at bounding box center [303, 376] width 568 height 73
click at [206, 358] on div "GST [PERSON_NAME] on Xero" at bounding box center [303, 376] width 568 height 73
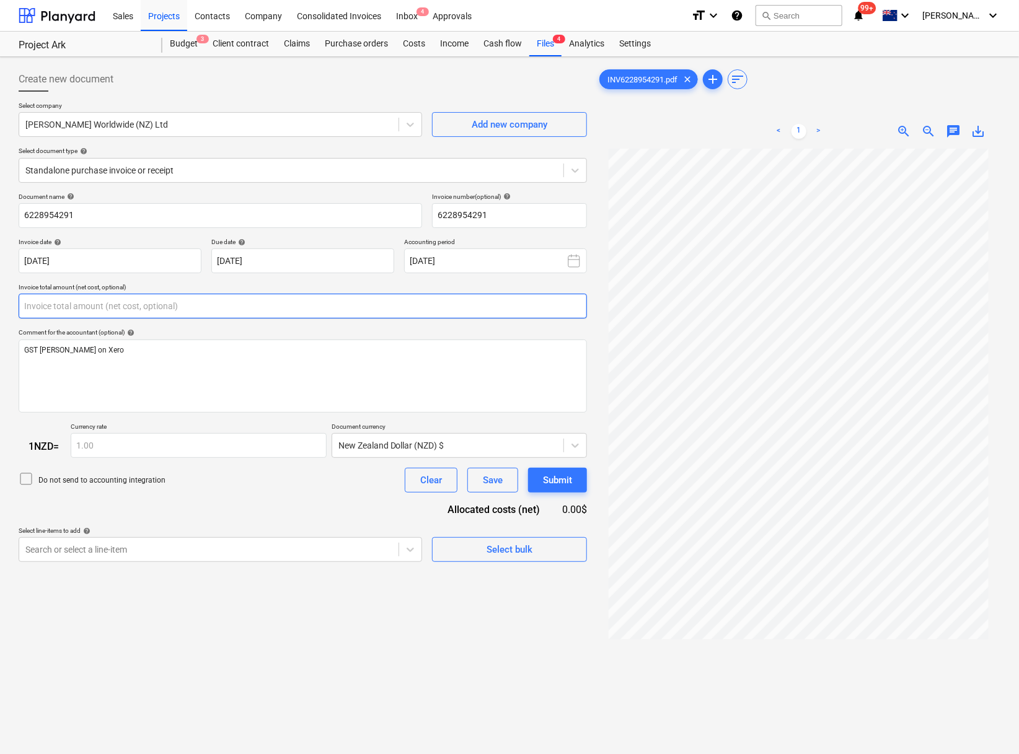
click at [82, 305] on input "text" at bounding box center [303, 306] width 568 height 25
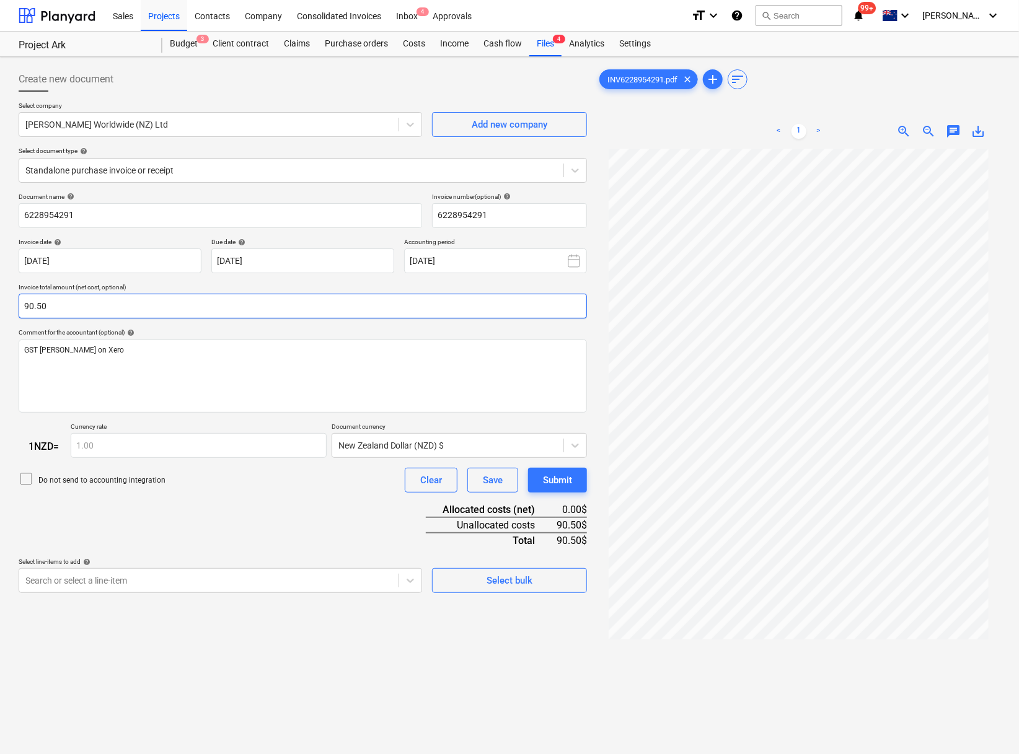
type input "90.50"
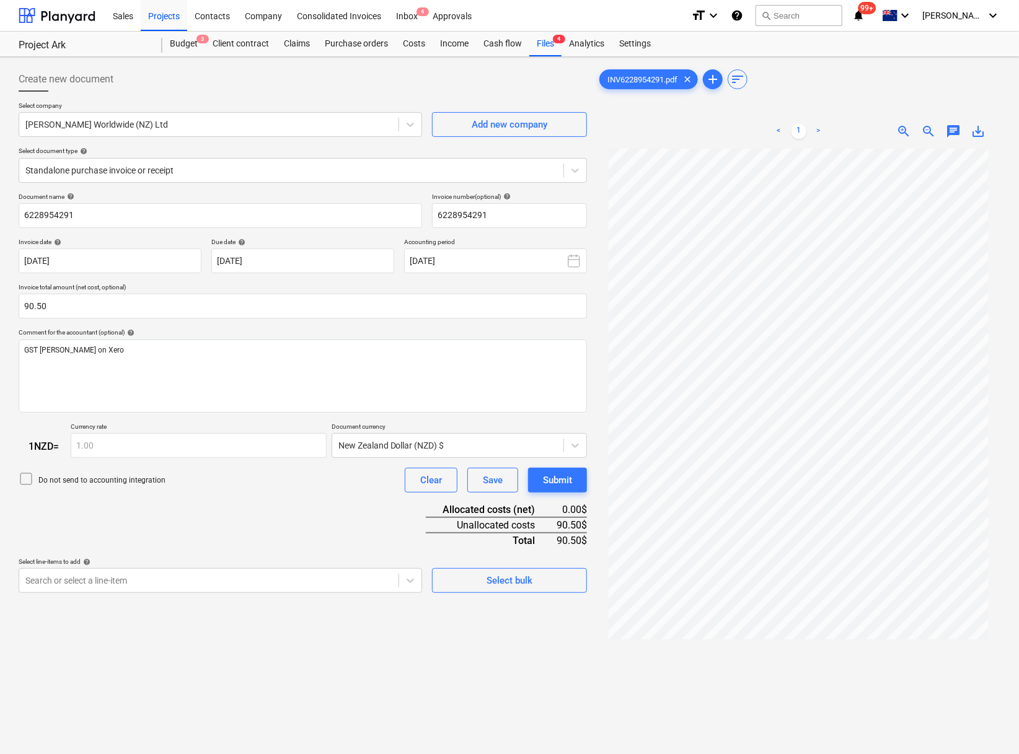
click at [260, 542] on div "Document name help 6228954291 Invoice number (optional) help 6228954291 Invoice…" at bounding box center [303, 393] width 568 height 401
click at [325, 542] on body "This website stores cookies on your computer. These cookies are used to collect…" at bounding box center [509, 377] width 1019 height 754
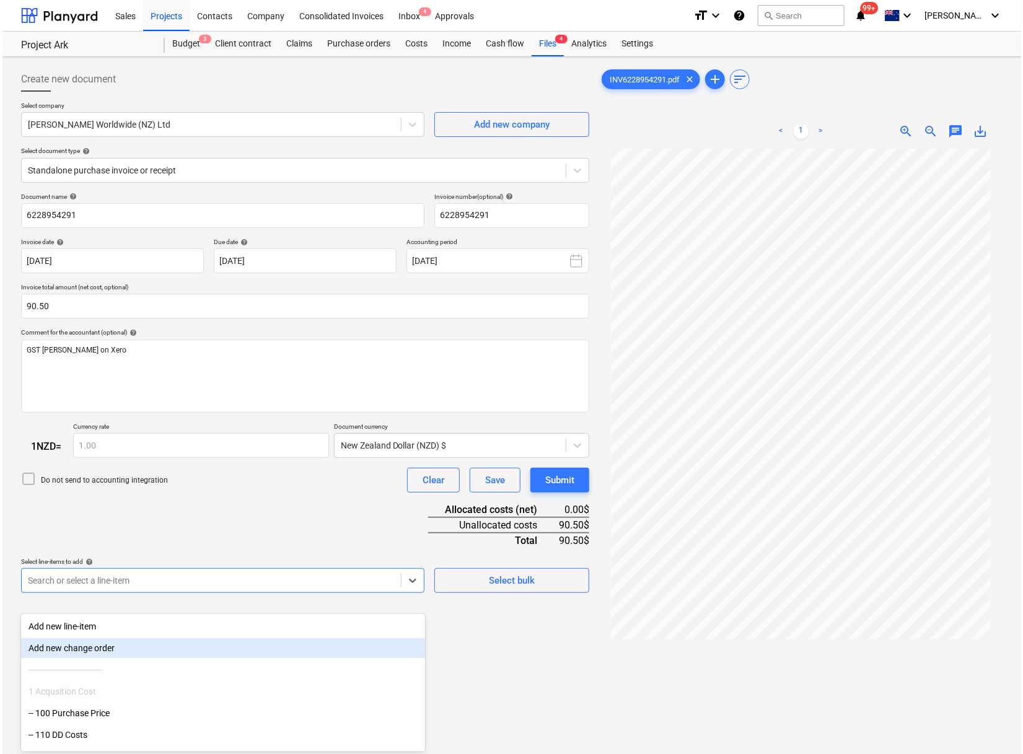
scroll to position [53, 0]
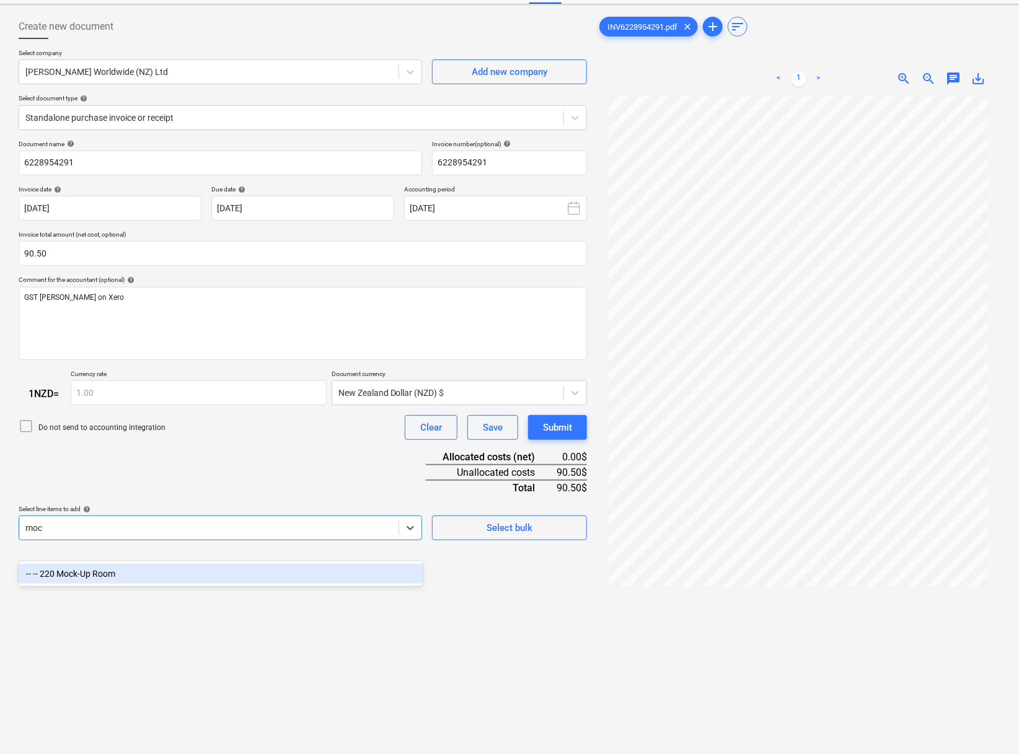
type input "mock"
click at [136, 542] on div "-- -- 220 Mock-Up Room" at bounding box center [221, 574] width 404 height 20
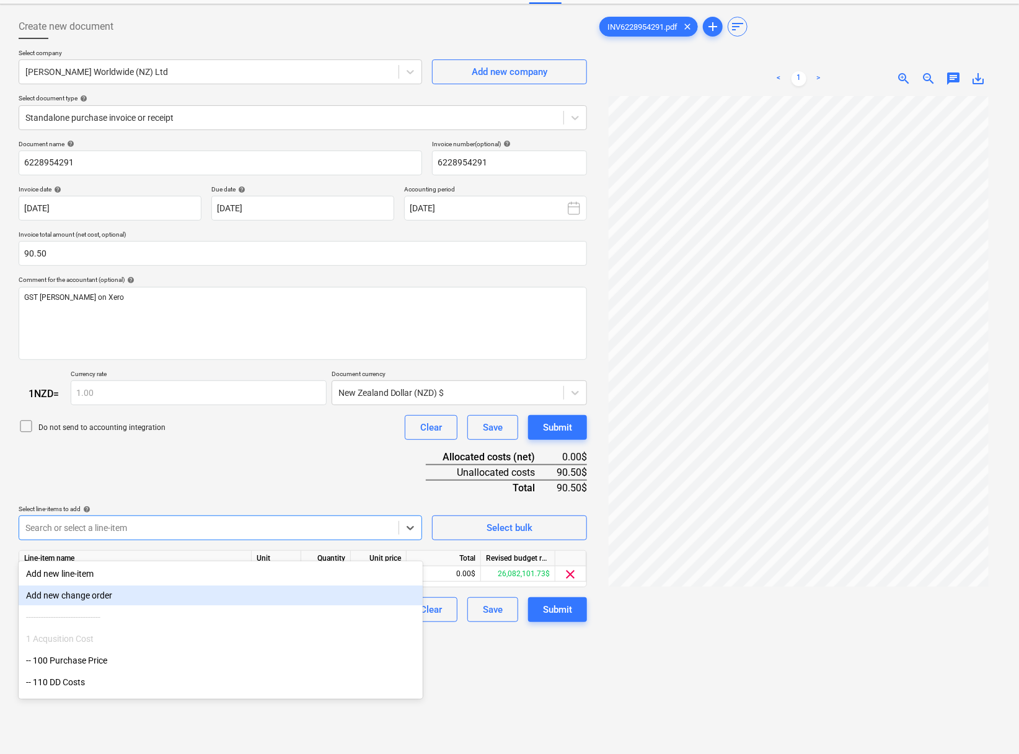
click at [561, 542] on div "Create new document Select company [PERSON_NAME] Worldwide (NZ) Ltd Add new com…" at bounding box center [303, 414] width 578 height 811
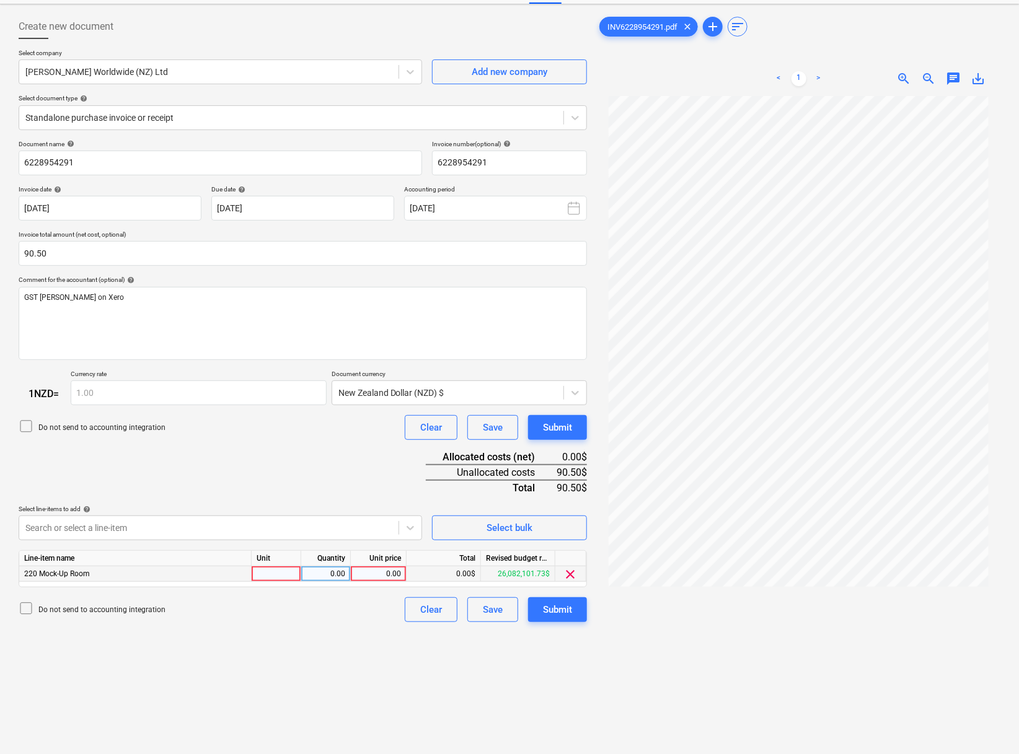
click at [385, 542] on div "0.00" at bounding box center [378, 573] width 45 height 15
click at [385, 542] on input at bounding box center [378, 573] width 55 height 15
type input "90.50"
click at [331, 542] on div "Create new document Select company [PERSON_NAME] Worldwide (NZ) Ltd Add new com…" at bounding box center [303, 414] width 578 height 811
click at [551, 542] on div "Submit" at bounding box center [557, 610] width 29 height 16
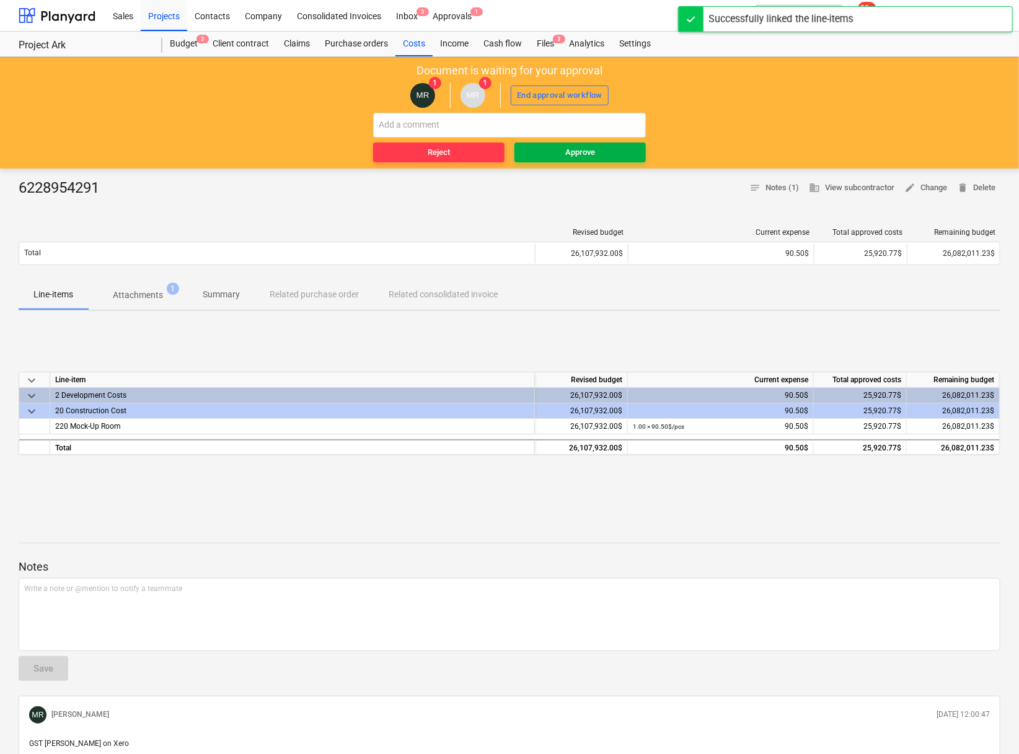
click at [587, 161] on button "Approve" at bounding box center [579, 153] width 131 height 20
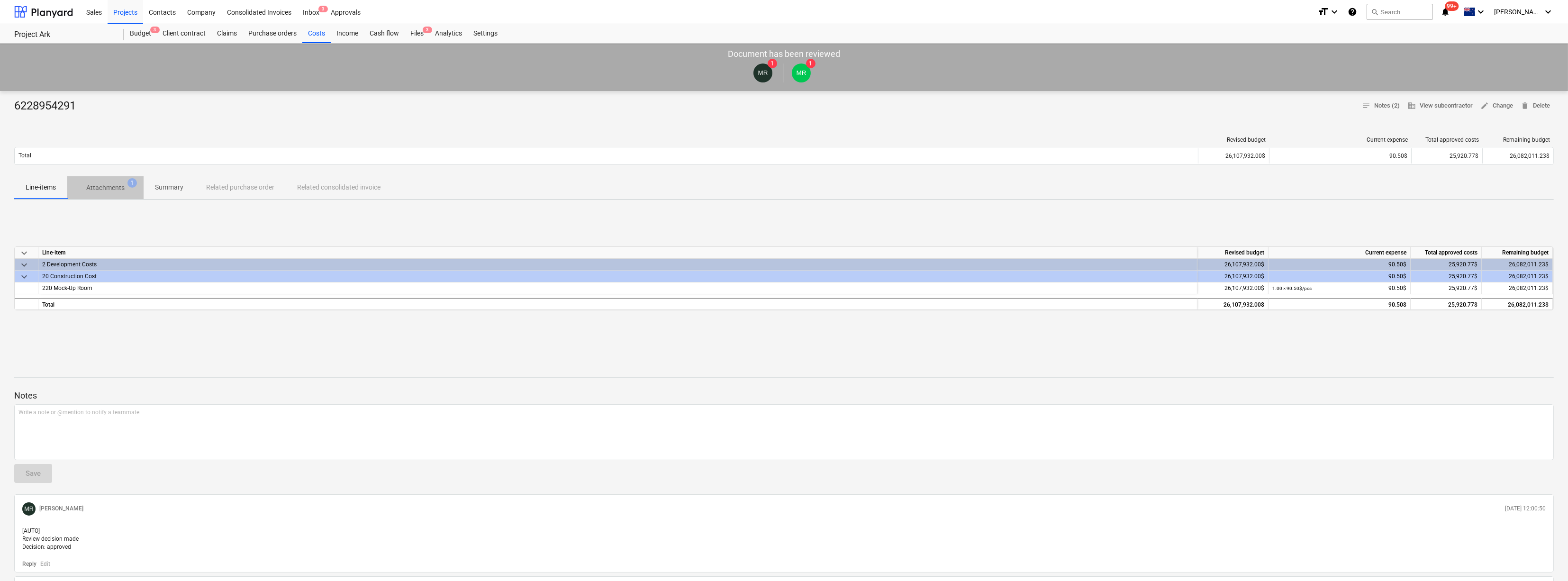
click at [113, 188] on p "Attachments" at bounding box center [106, 187] width 38 height 10
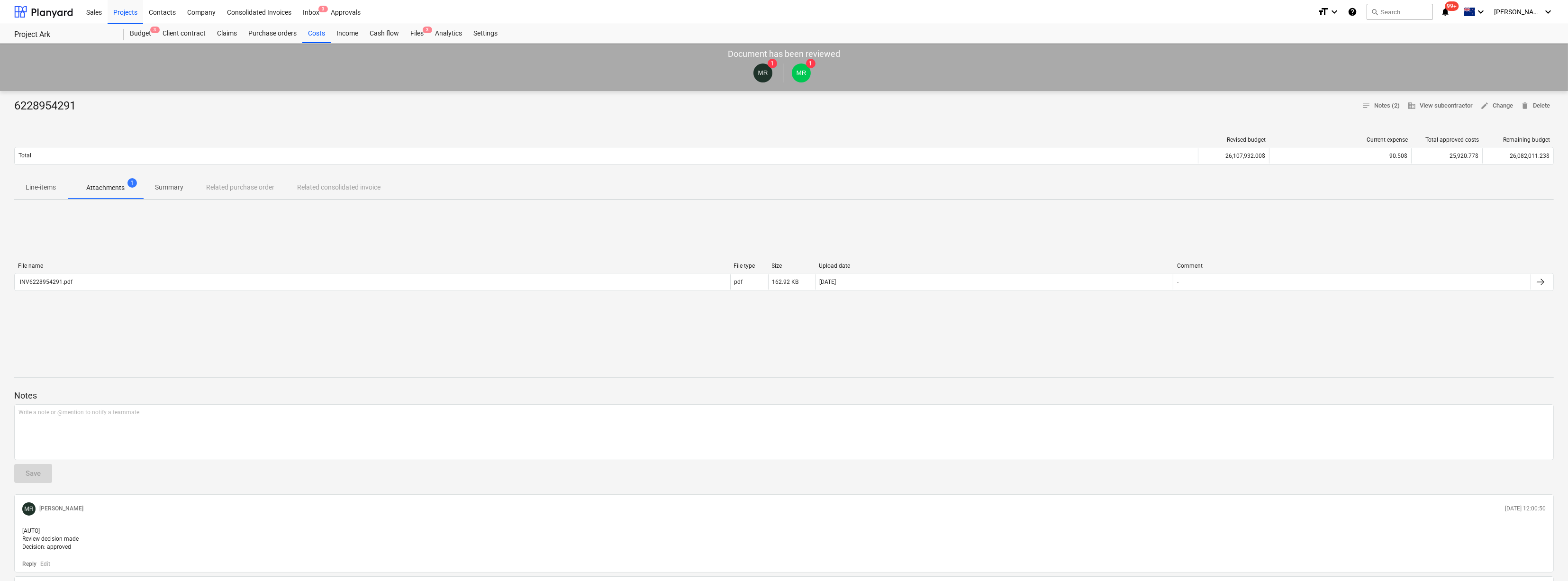
click at [563, 208] on div "6228954291 notes Notes (2) business View subcontractor edit Change delete Delet…" at bounding box center [784, 384] width 1568 height 586
click at [413, 32] on div "Files 3" at bounding box center [417, 34] width 24 height 19
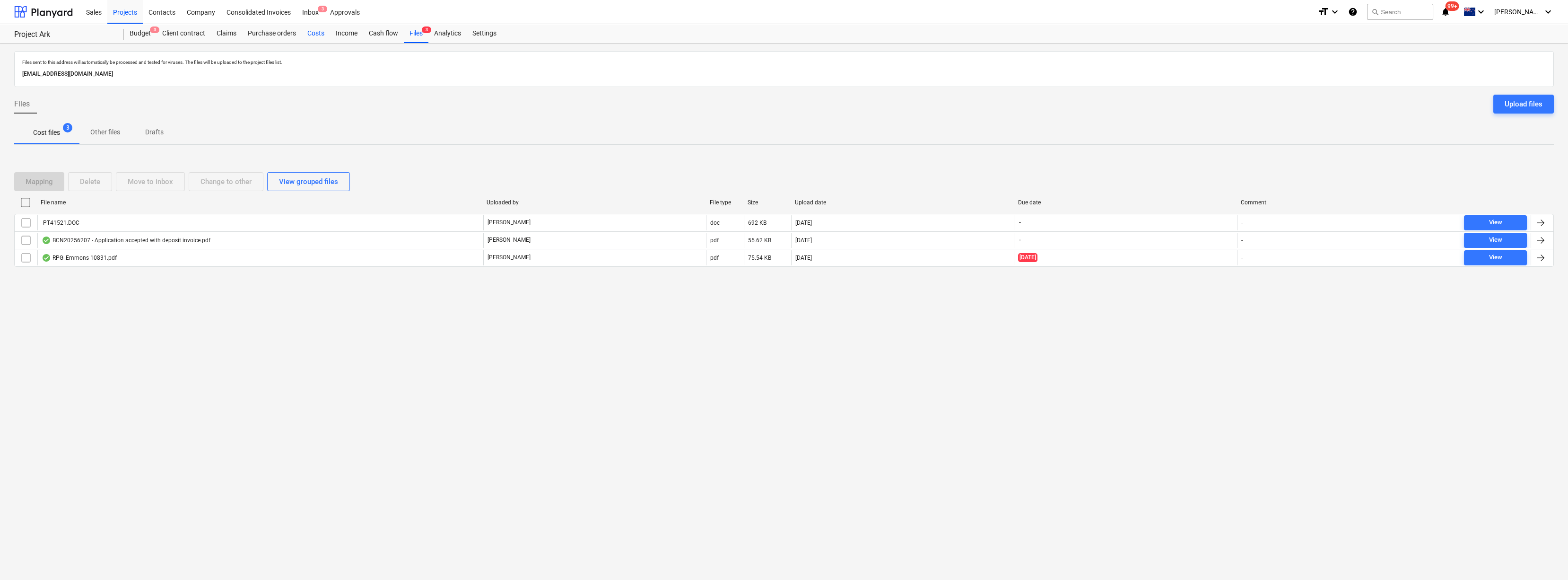
click at [313, 37] on div "Costs" at bounding box center [315, 34] width 28 height 19
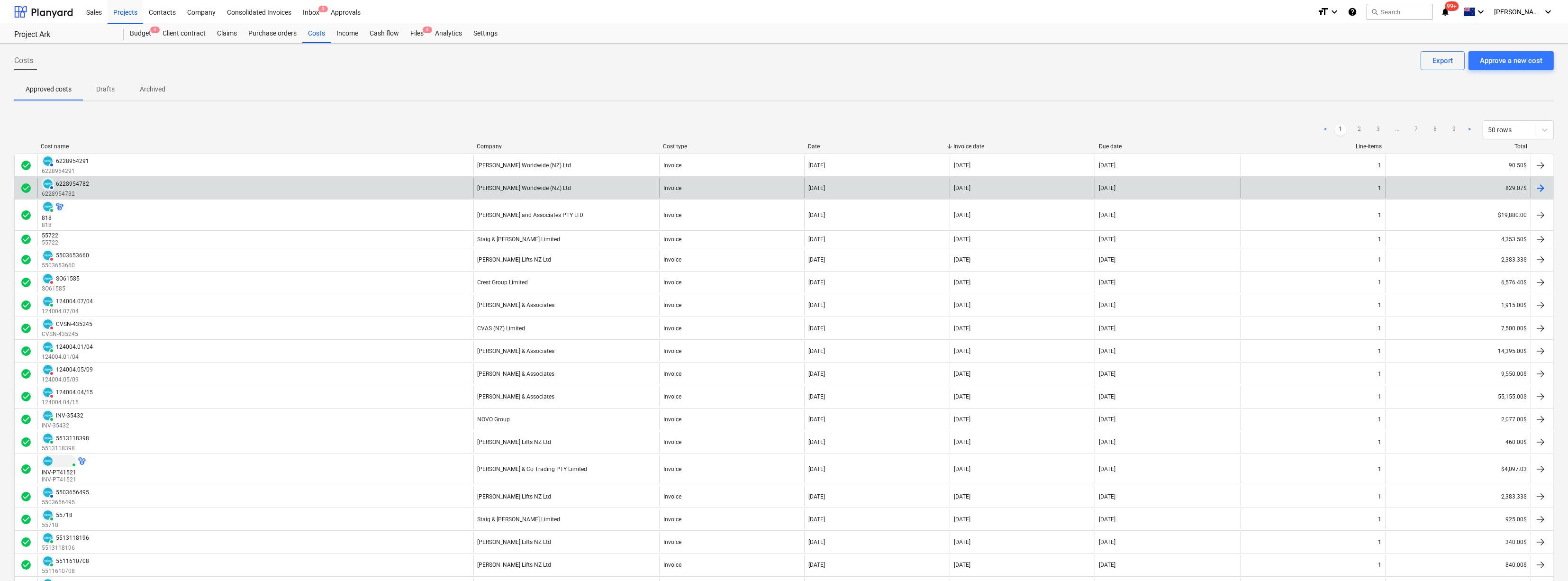
click at [79, 183] on div "6228954782" at bounding box center [72, 183] width 33 height 7
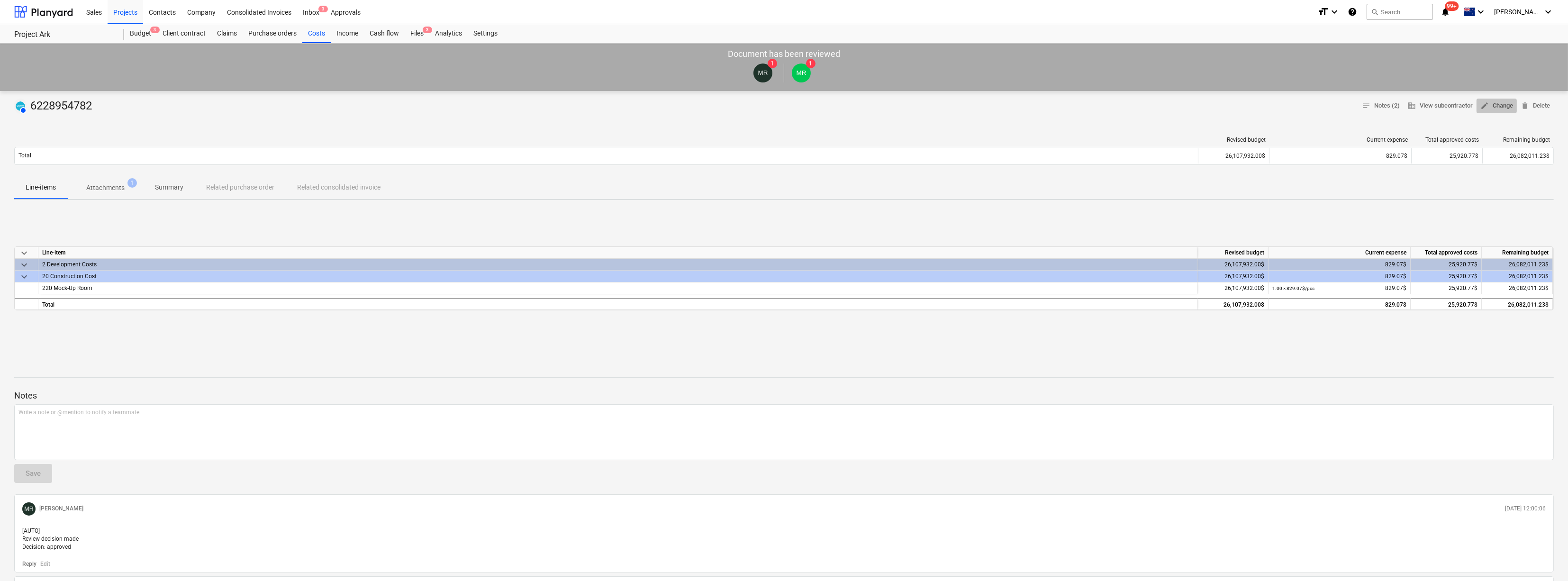
click at [563, 106] on span "edit Change" at bounding box center [1497, 105] width 33 height 11
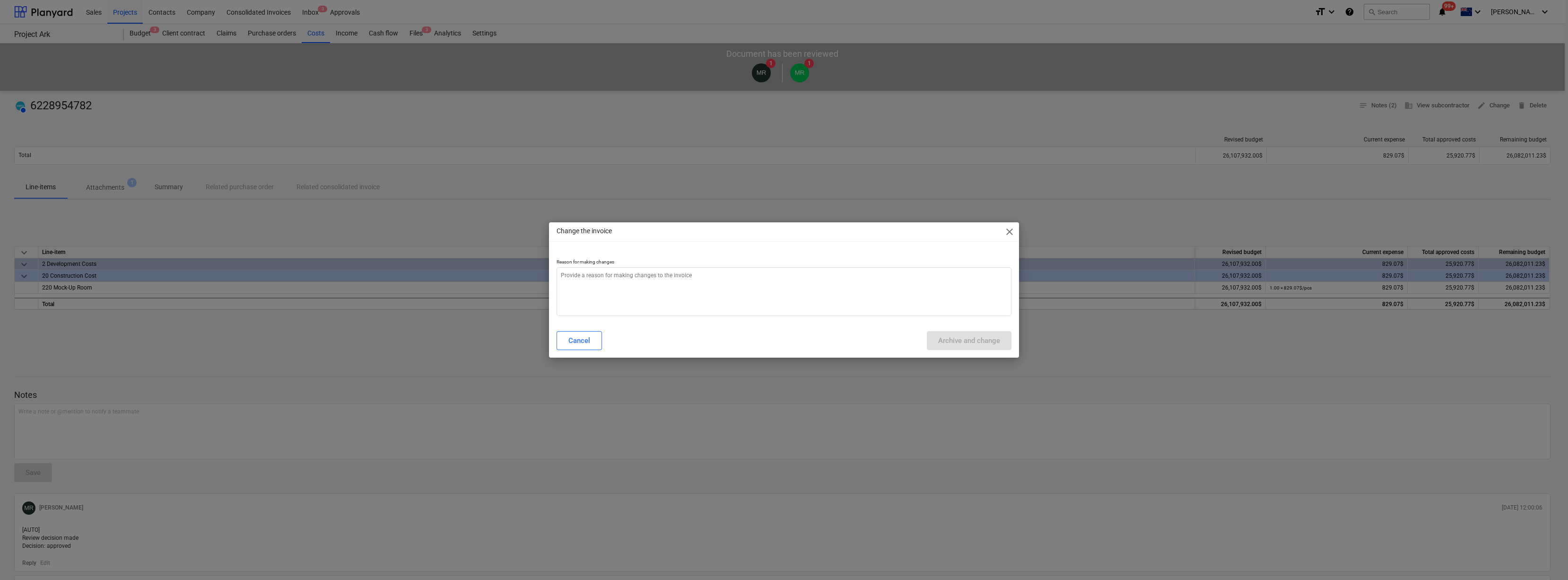
type textarea "x"
click at [562, 311] on textarea at bounding box center [784, 292] width 456 height 49
type textarea "G"
type textarea "x"
type textarea "GS"
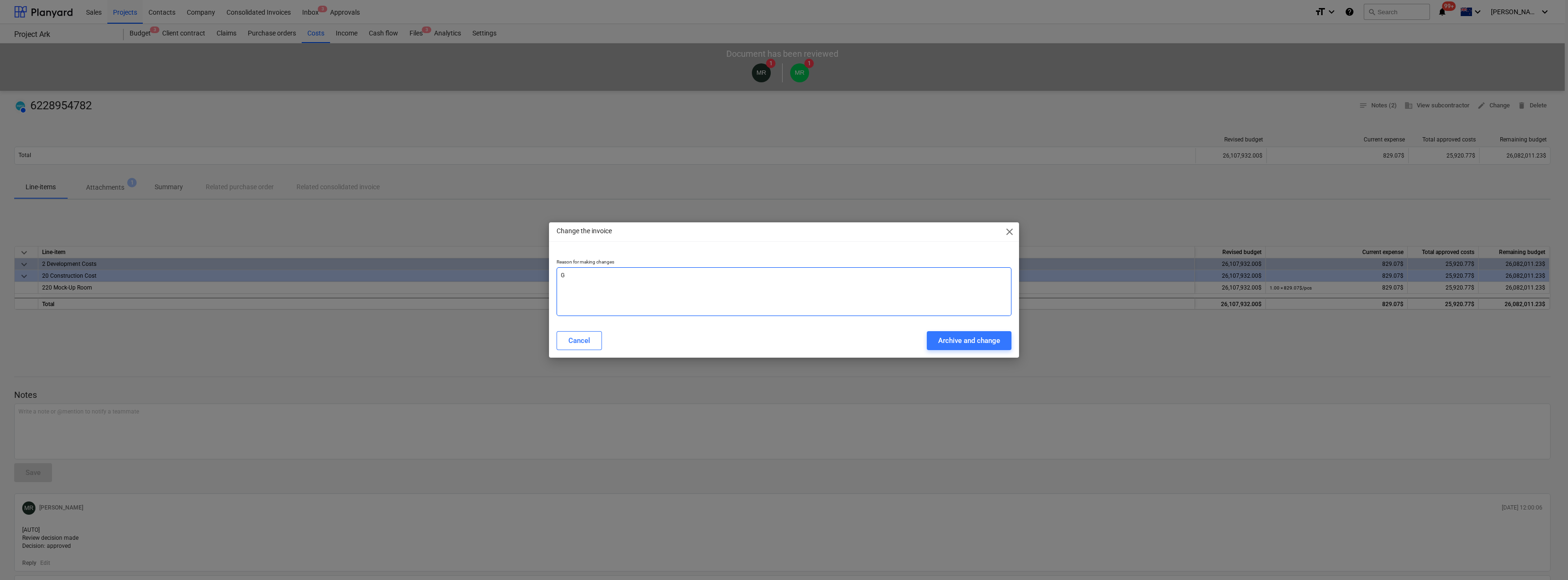
type textarea "x"
type textarea "GST"
type textarea "x"
type textarea "GST"
type textarea "x"
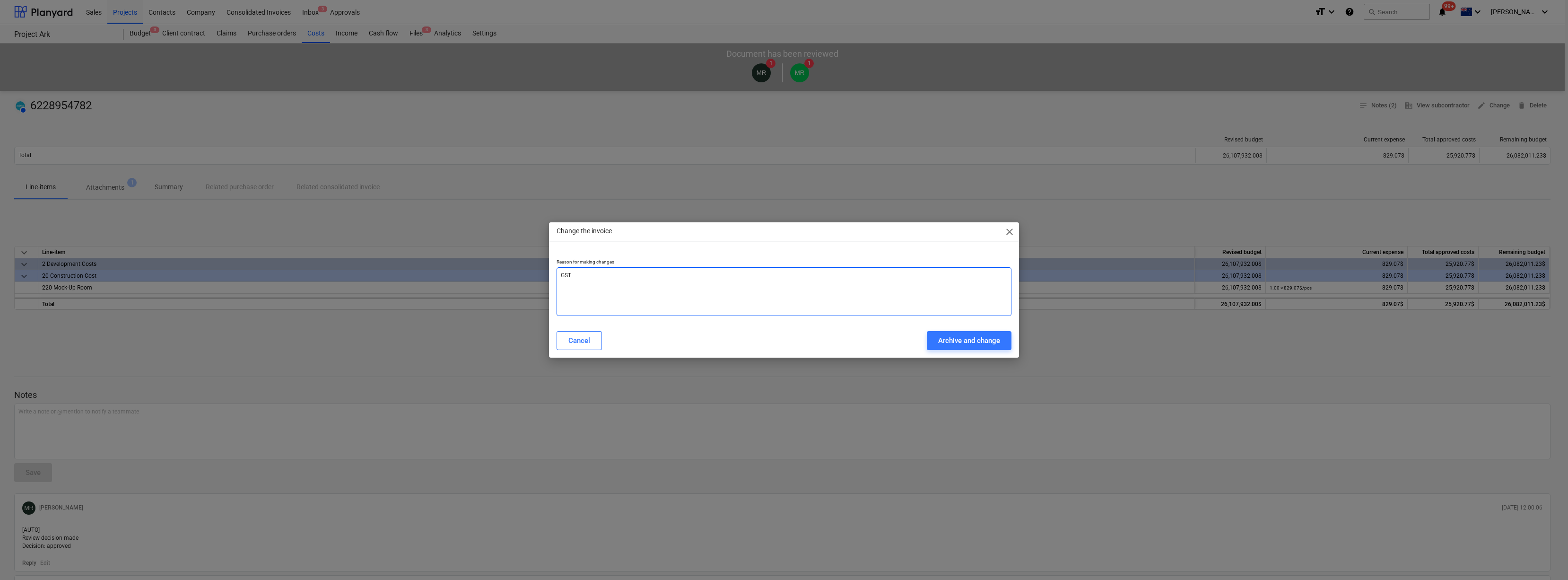
type textarea "GST C"
type textarea "x"
type textarea "GST CO"
type textarea "x"
type textarea "GST COm"
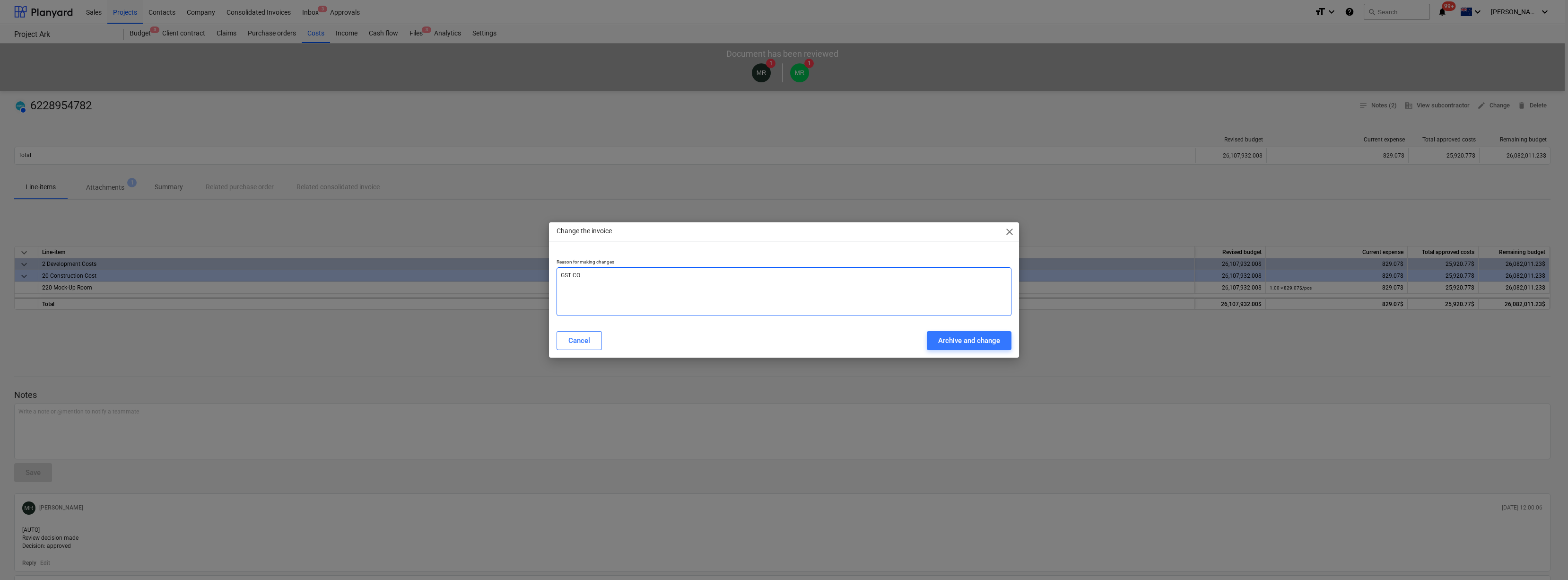
type textarea "x"
type textarea "GST COmp"
type textarea "x"
type textarea "GST COmpo"
type textarea "x"
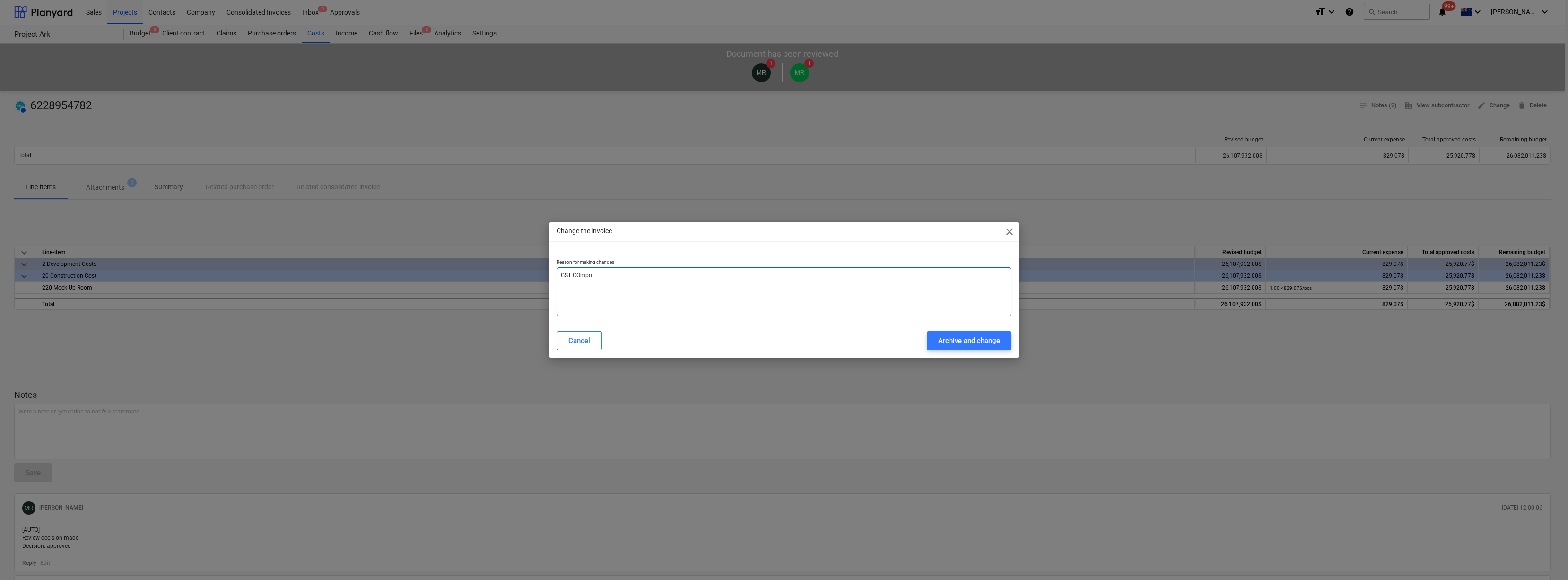
type textarea "GST COmpon"
type textarea "x"
type textarea "GST COmpone"
type textarea "x"
type textarea "GST COmponen"
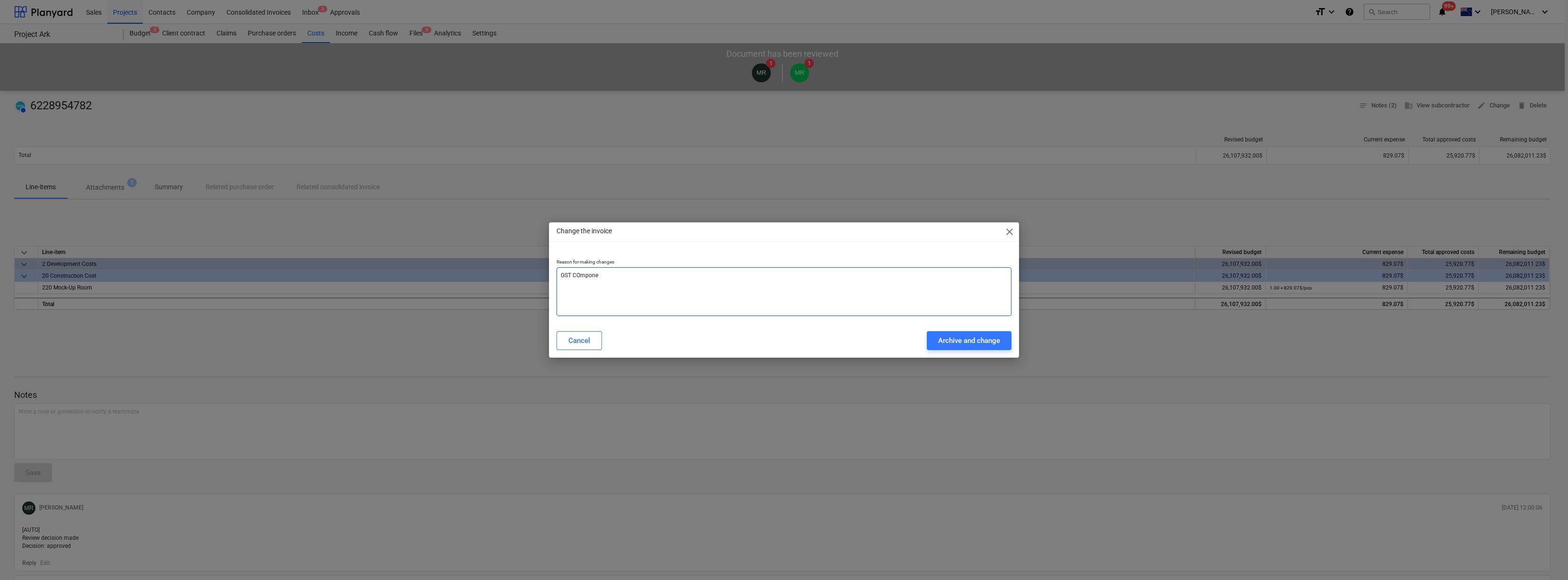
type textarea "x"
type textarea "GST COmponent"
type textarea "x"
type textarea "GST COmponent"
type textarea "x"
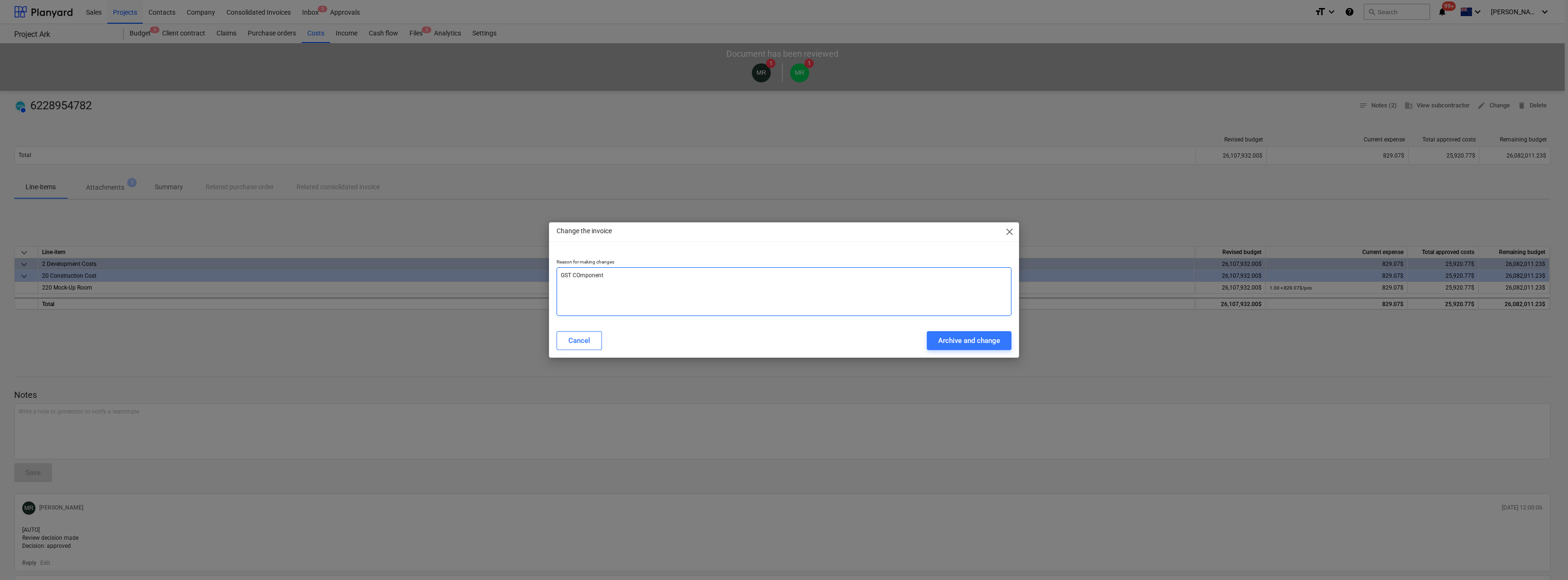
type textarea "GST COmponent"
type textarea "x"
type textarea "GST COmponent"
click at [562, 340] on div "Archive and change" at bounding box center [968, 340] width 62 height 12
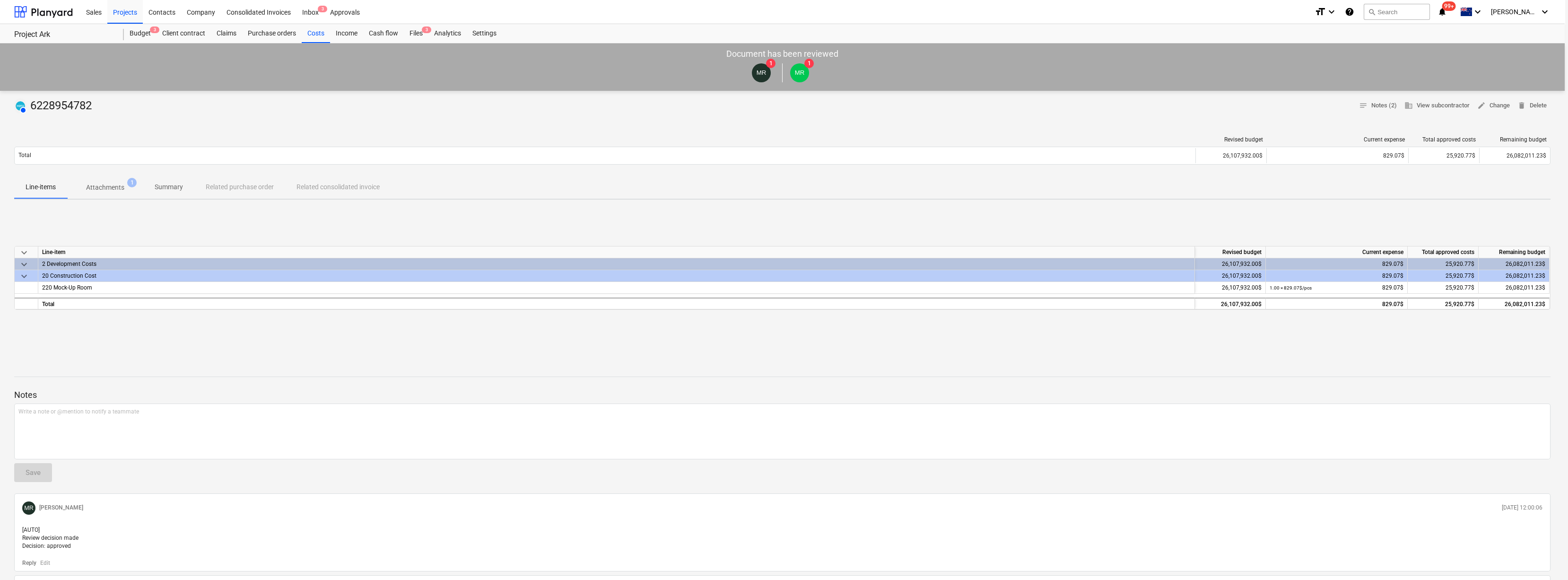
type textarea "x"
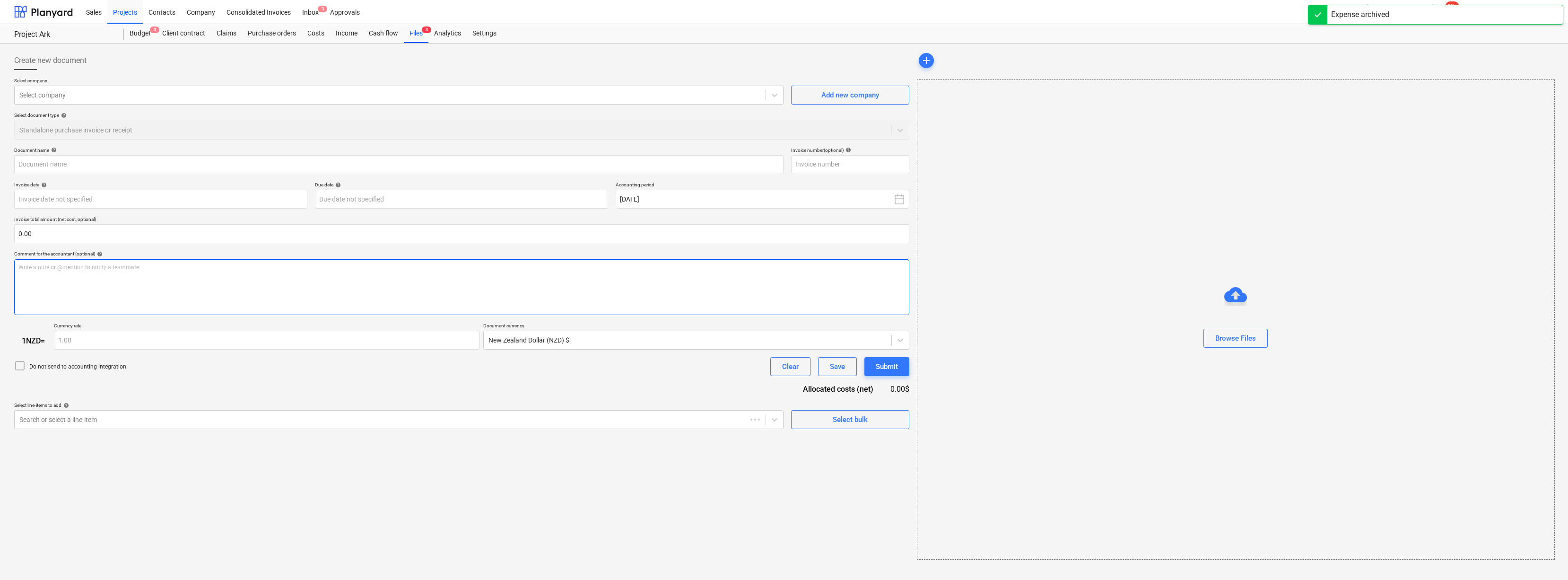
type input "6228954782"
type input "[DATE]"
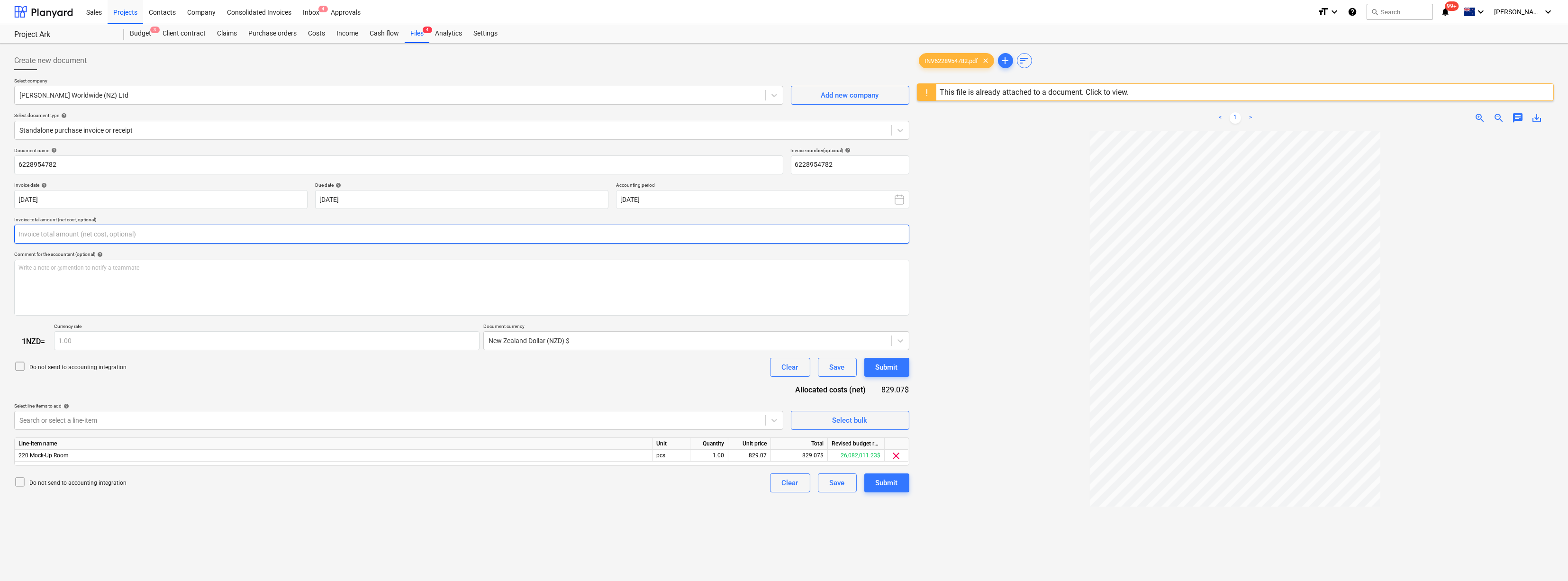
click at [132, 227] on input "text" at bounding box center [462, 234] width 895 height 19
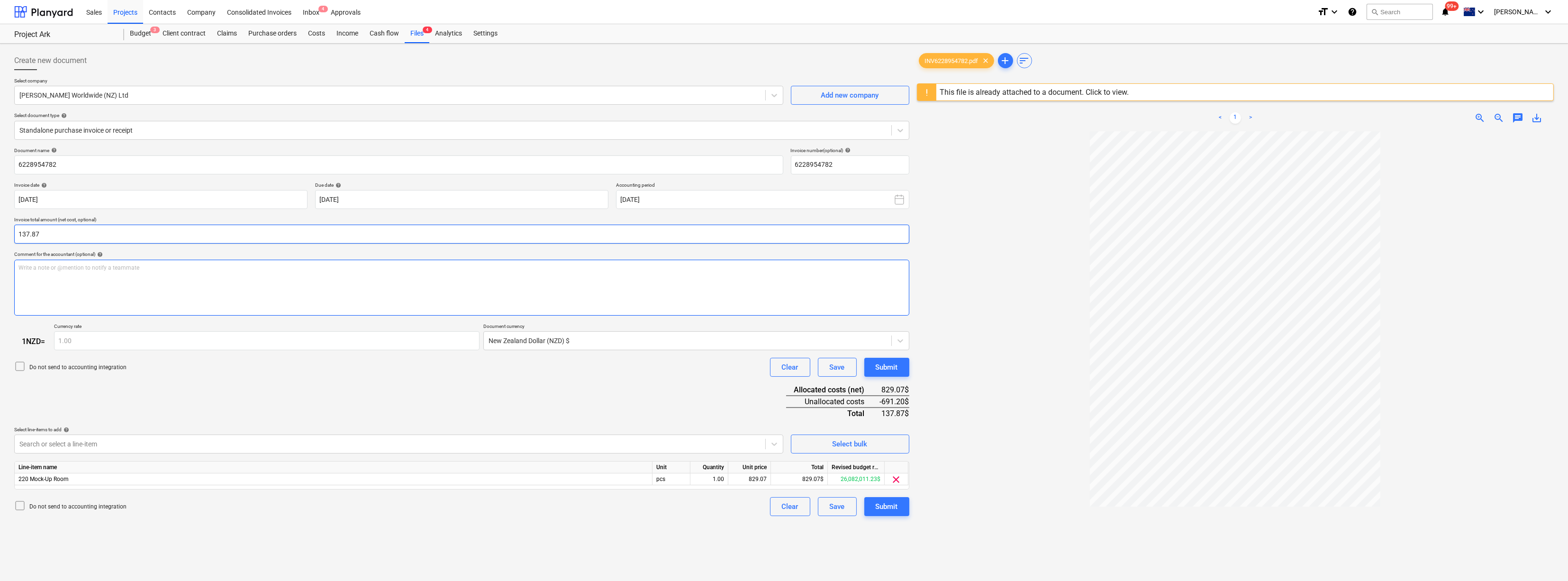
type input "137.87"
click at [176, 287] on div "Write a note or @mention to notify a teammate [PERSON_NAME]" at bounding box center [462, 287] width 895 height 56
click at [563, 414] on div "829.07" at bounding box center [749, 479] width 34 height 11
type input "137.87"
click at [563, 414] on div "Document name help 6228954782 Invoice number (optional) help 6228954782 Invoice…" at bounding box center [462, 332] width 895 height 369
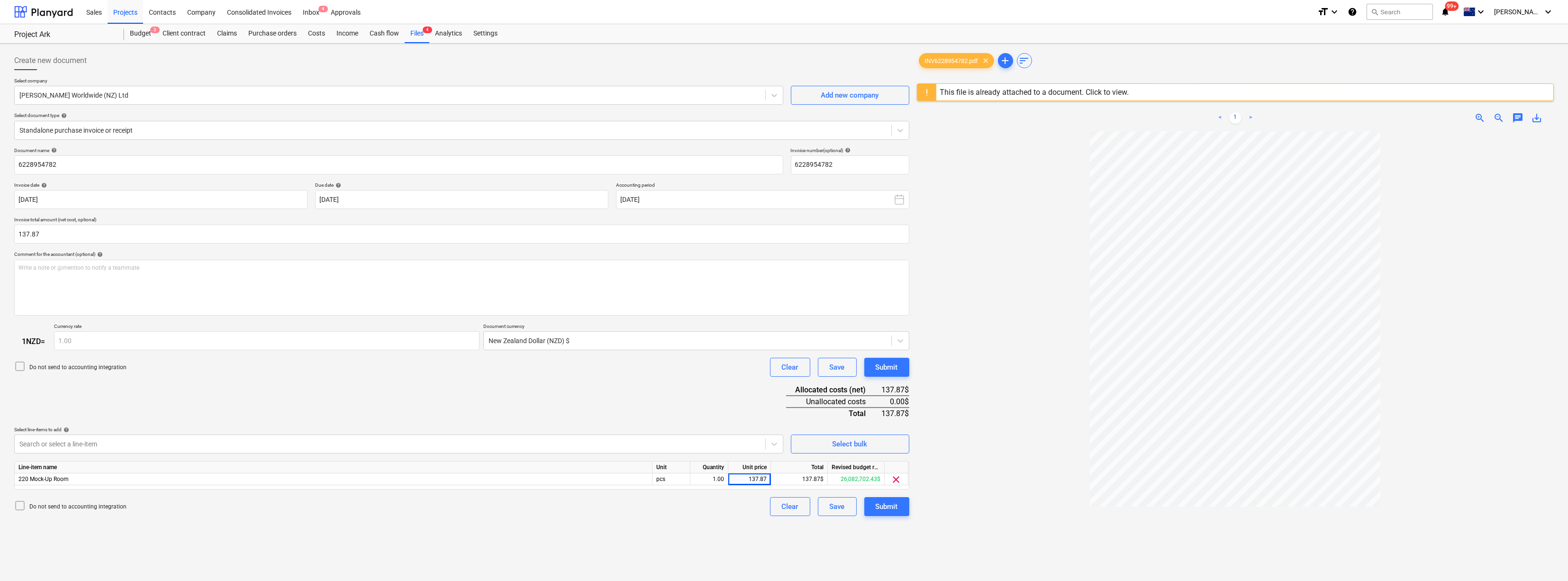
click at [21, 372] on icon at bounding box center [20, 366] width 11 height 11
click at [563, 414] on div "Submit" at bounding box center [886, 506] width 22 height 12
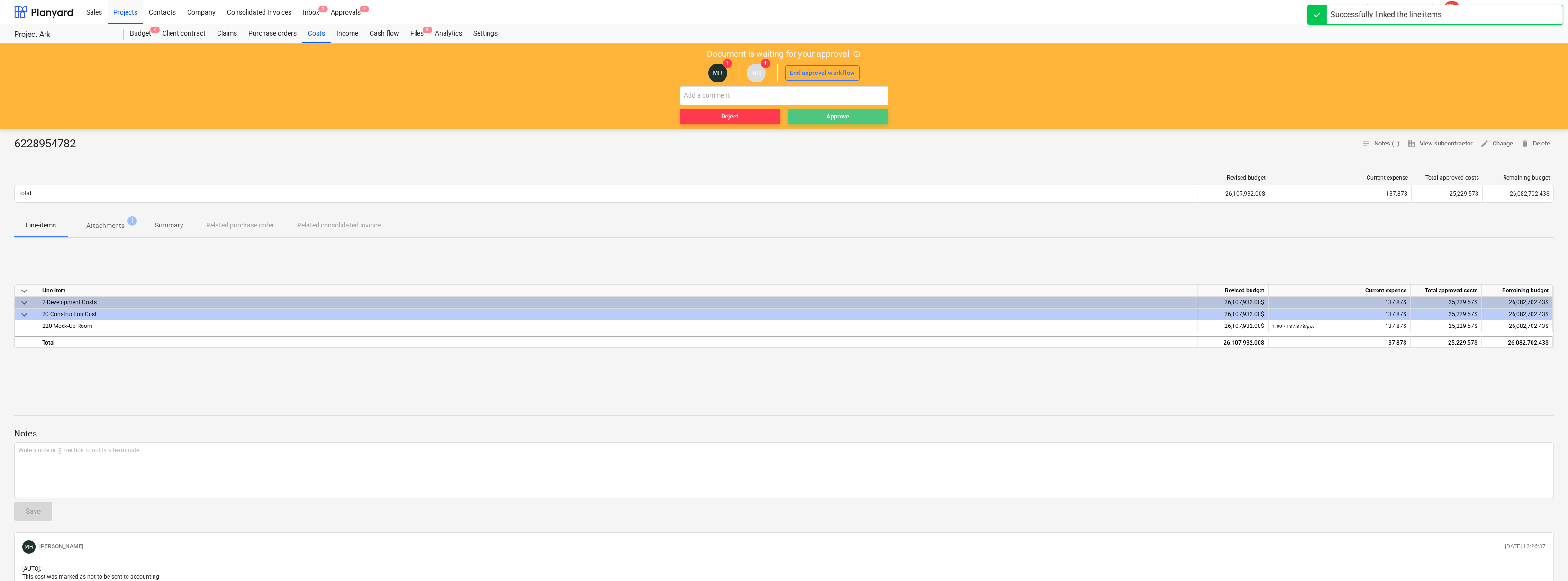
click at [563, 116] on div "Approve" at bounding box center [838, 117] width 23 height 11
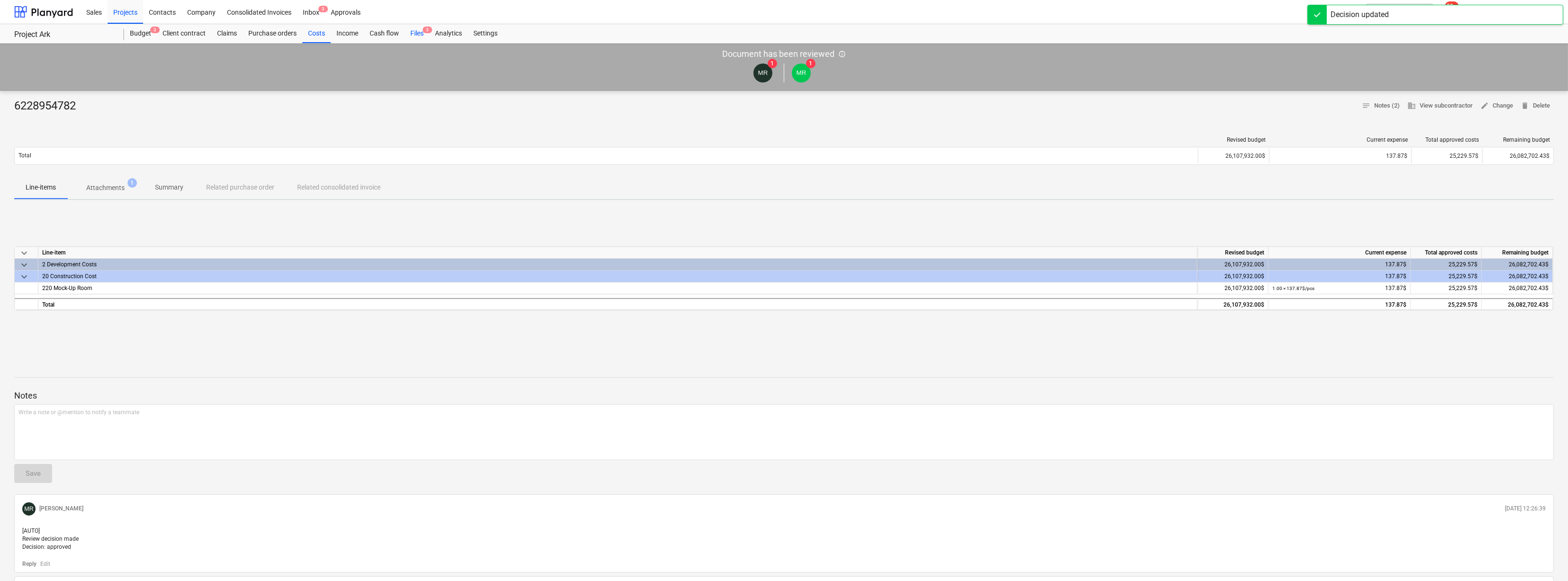
click at [415, 28] on div "Files 3" at bounding box center [417, 34] width 24 height 19
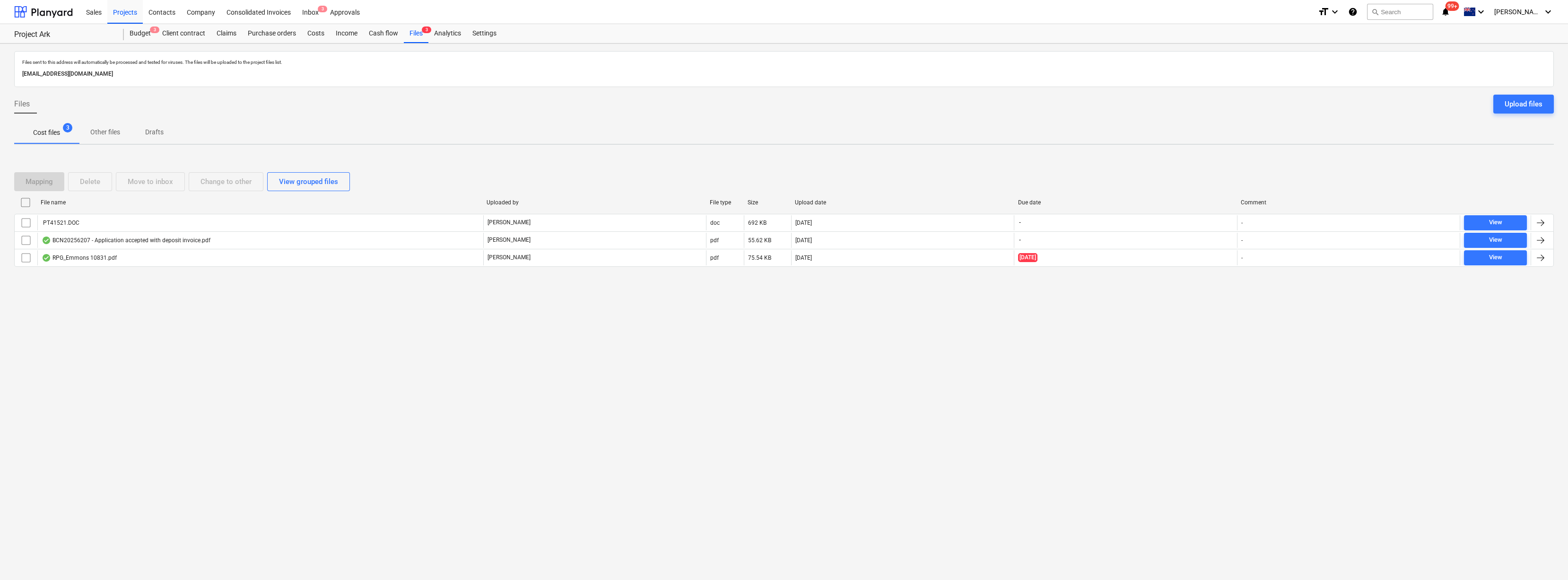
click at [562, 384] on div "Files sent to this address will automatically be processed and tested for virus…" at bounding box center [784, 311] width 1568 height 536
click at [266, 414] on div "Files sent to this address will automatically be processed and tested for virus…" at bounding box center [784, 311] width 1568 height 536
click at [356, 375] on div "Files sent to this address will automatically be processed and tested for virus…" at bounding box center [784, 311] width 1568 height 536
click at [161, 41] on div "Client contract" at bounding box center [183, 34] width 54 height 19
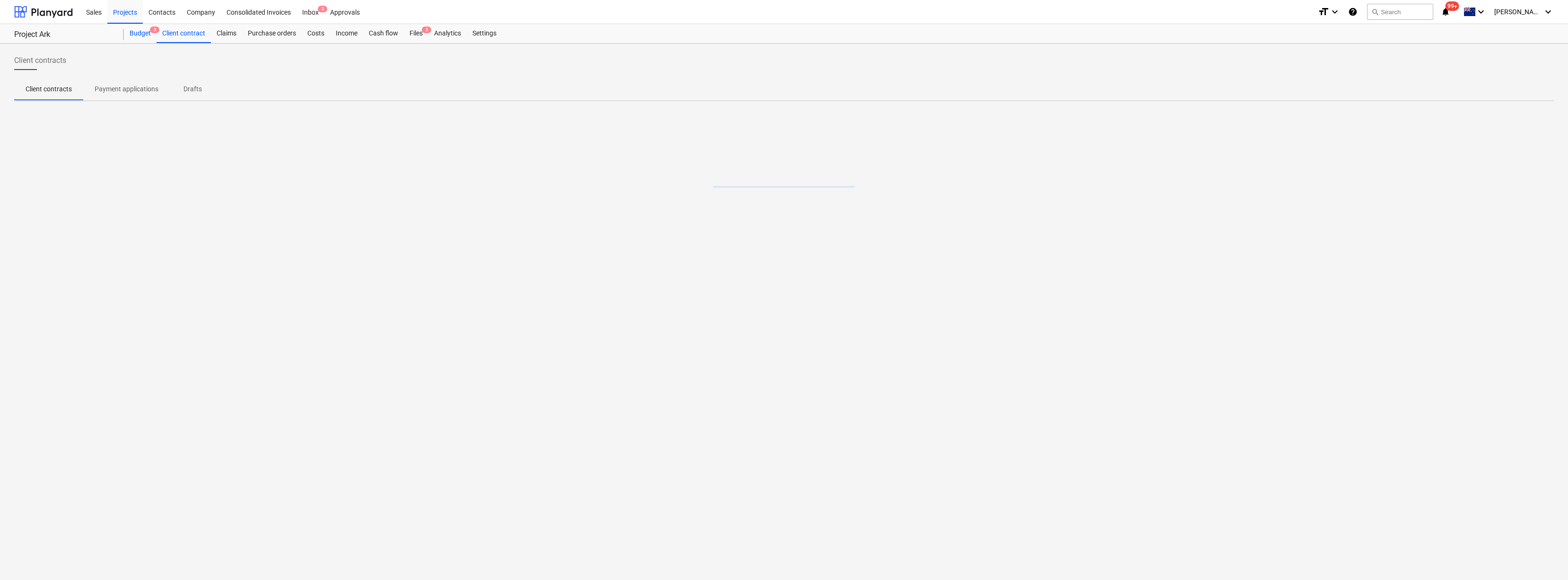
click at [143, 34] on div "Budget 3" at bounding box center [140, 34] width 33 height 19
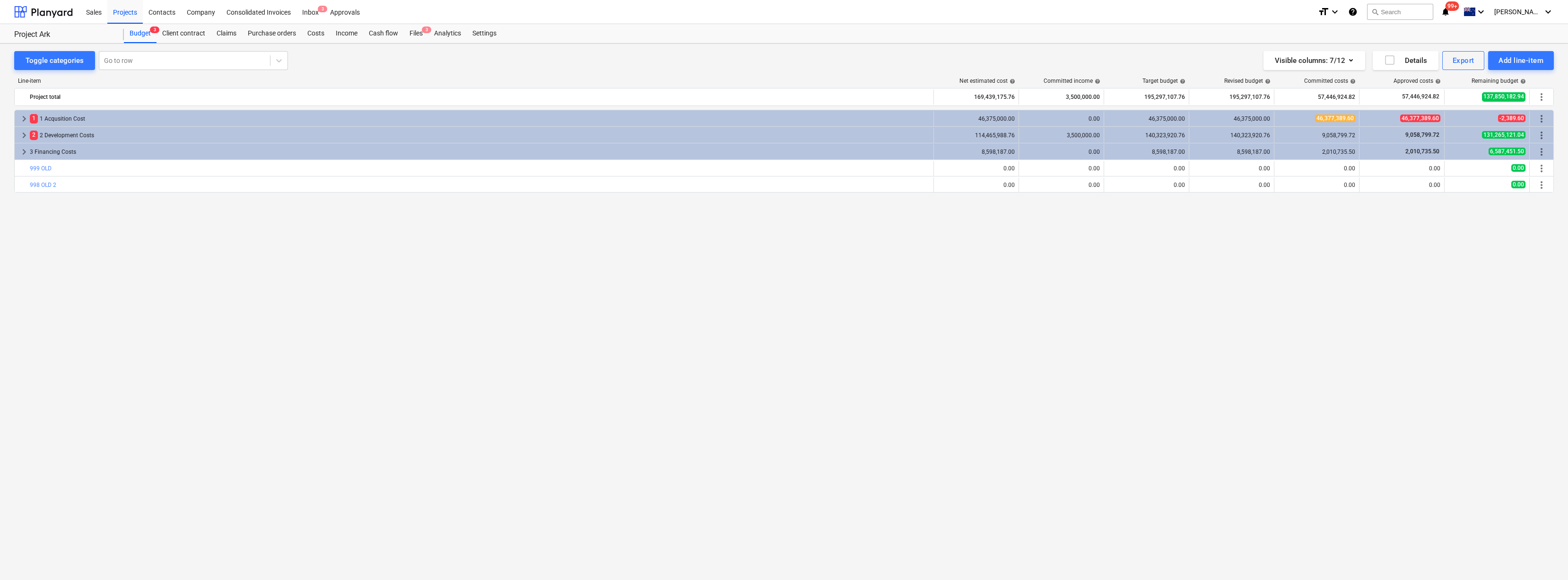
click at [341, 365] on div "keyboard_arrow_right 1 1 Acqusition Cost 46,375,000.00 0.00 46,375,000.00 46,37…" at bounding box center [784, 325] width 1539 height 430
